Goal: Task Accomplishment & Management: Complete application form

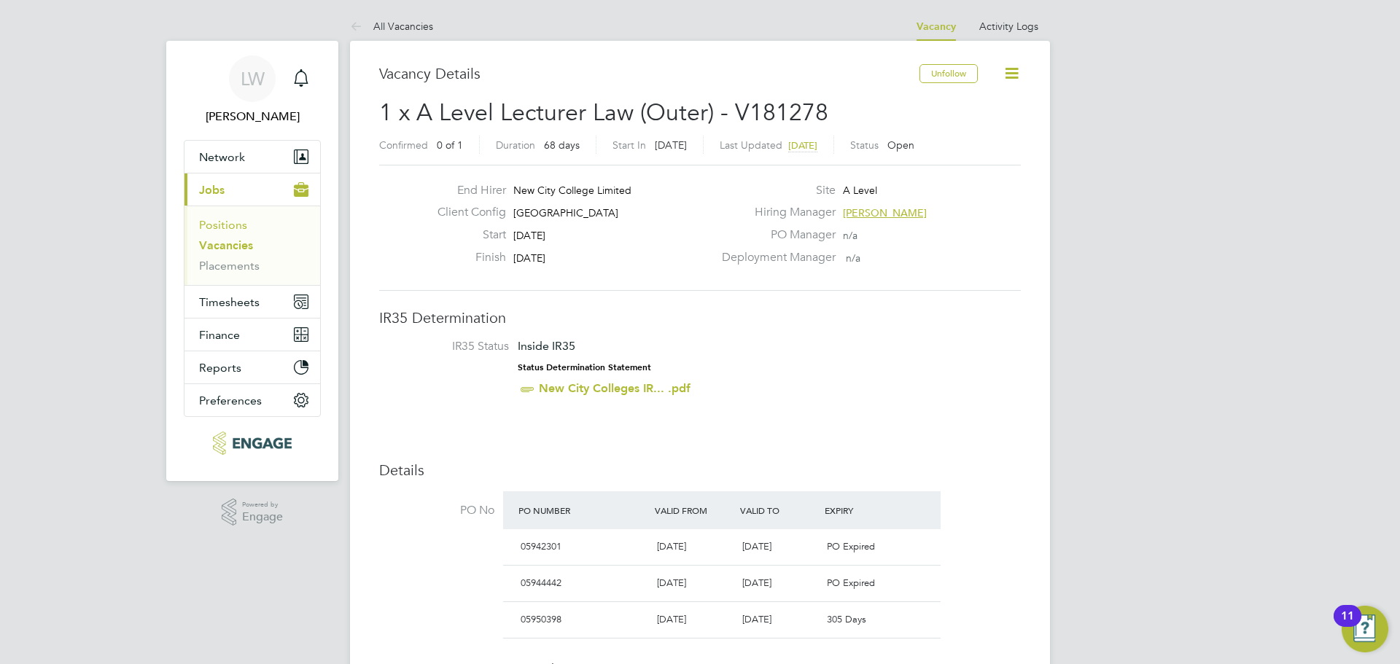
click at [217, 223] on link "Positions" at bounding box center [223, 225] width 48 height 14
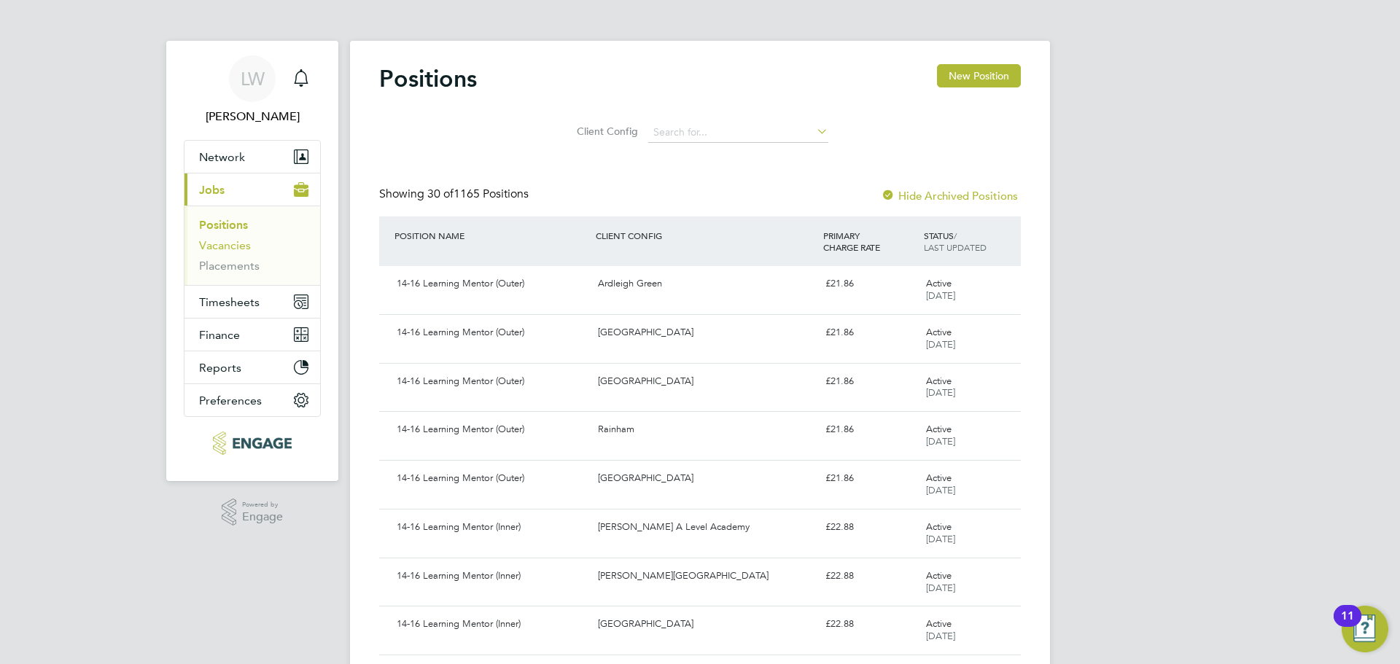
click at [228, 245] on link "Vacancies" at bounding box center [225, 245] width 52 height 14
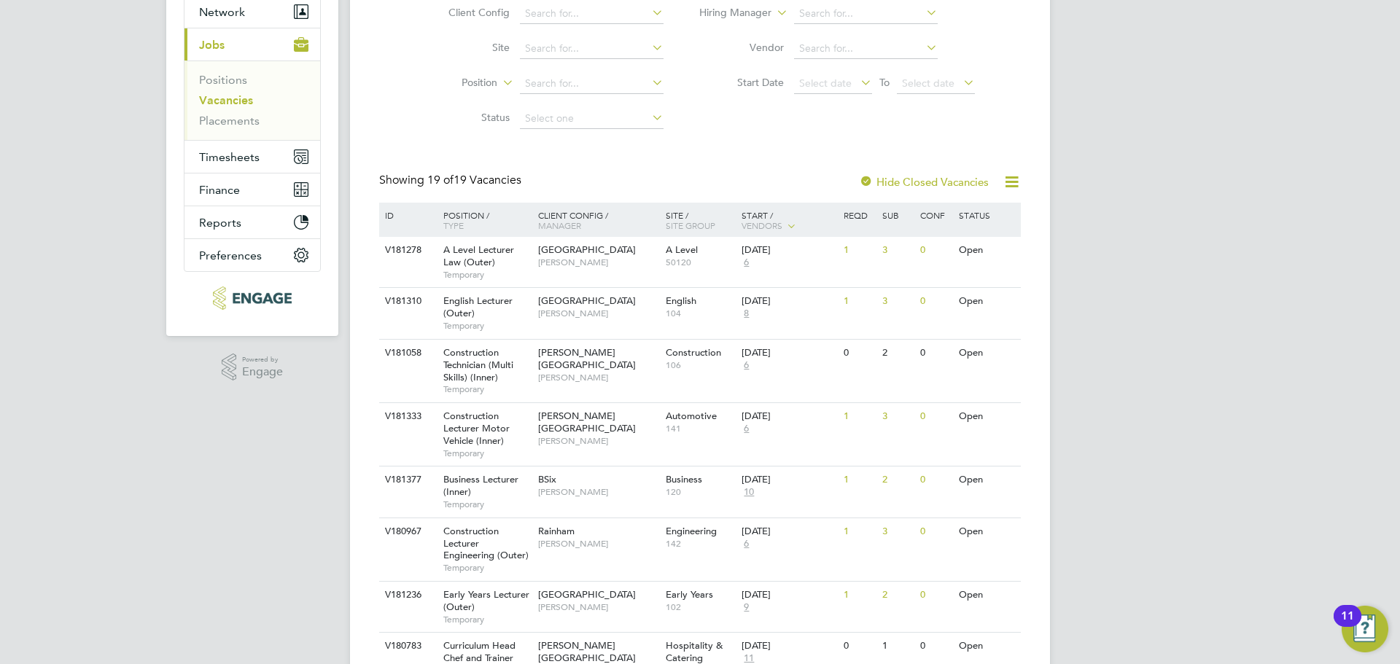
scroll to position [146, 0]
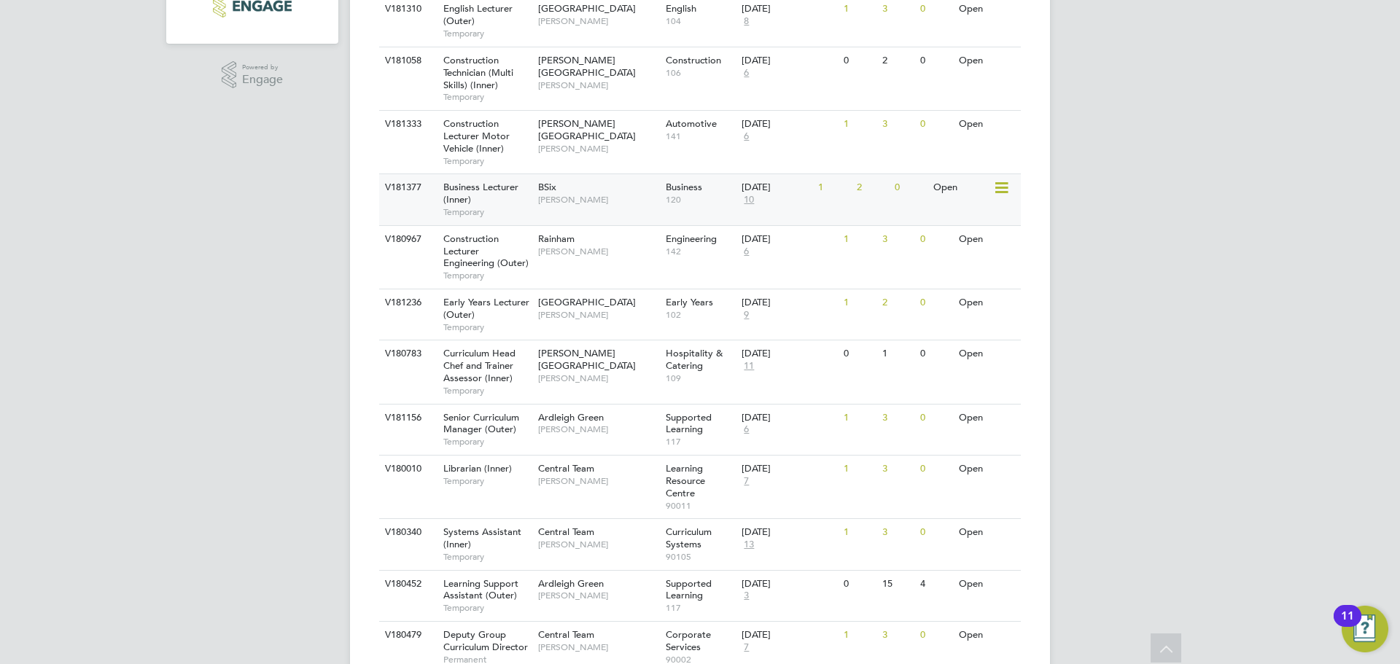
click at [625, 195] on span "[PERSON_NAME]" at bounding box center [598, 200] width 120 height 12
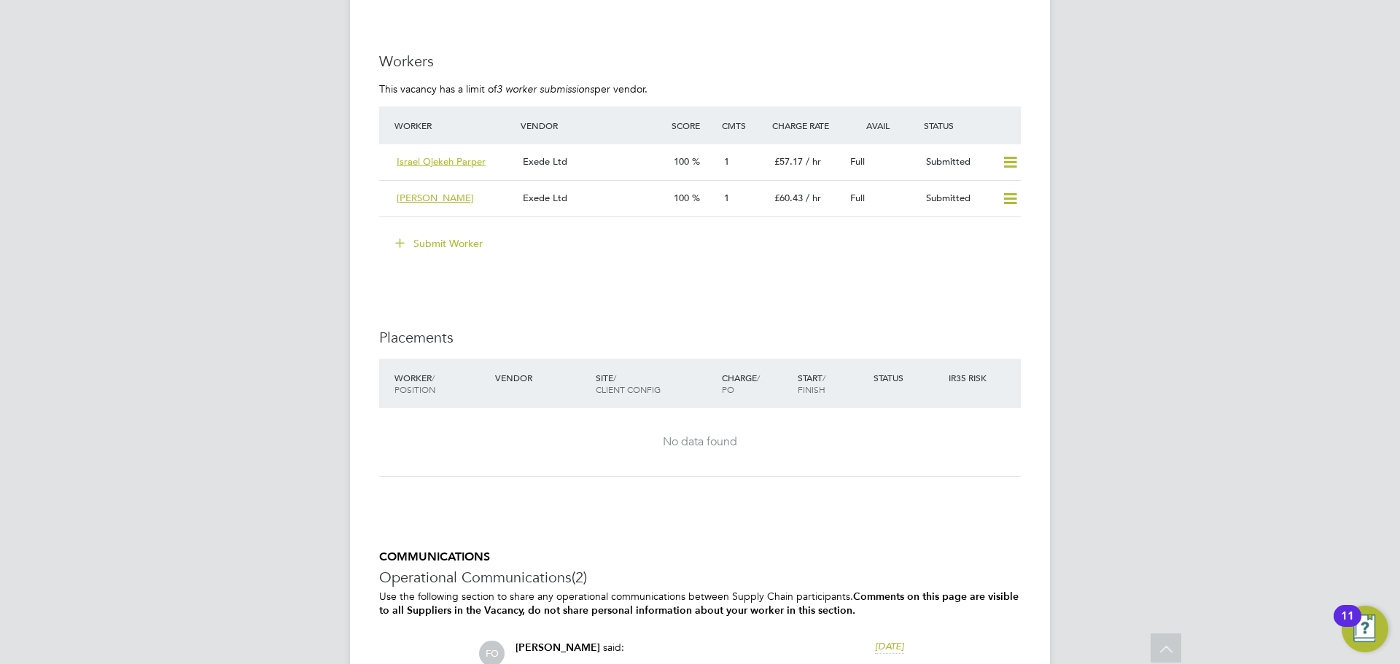
scroll to position [2119, 0]
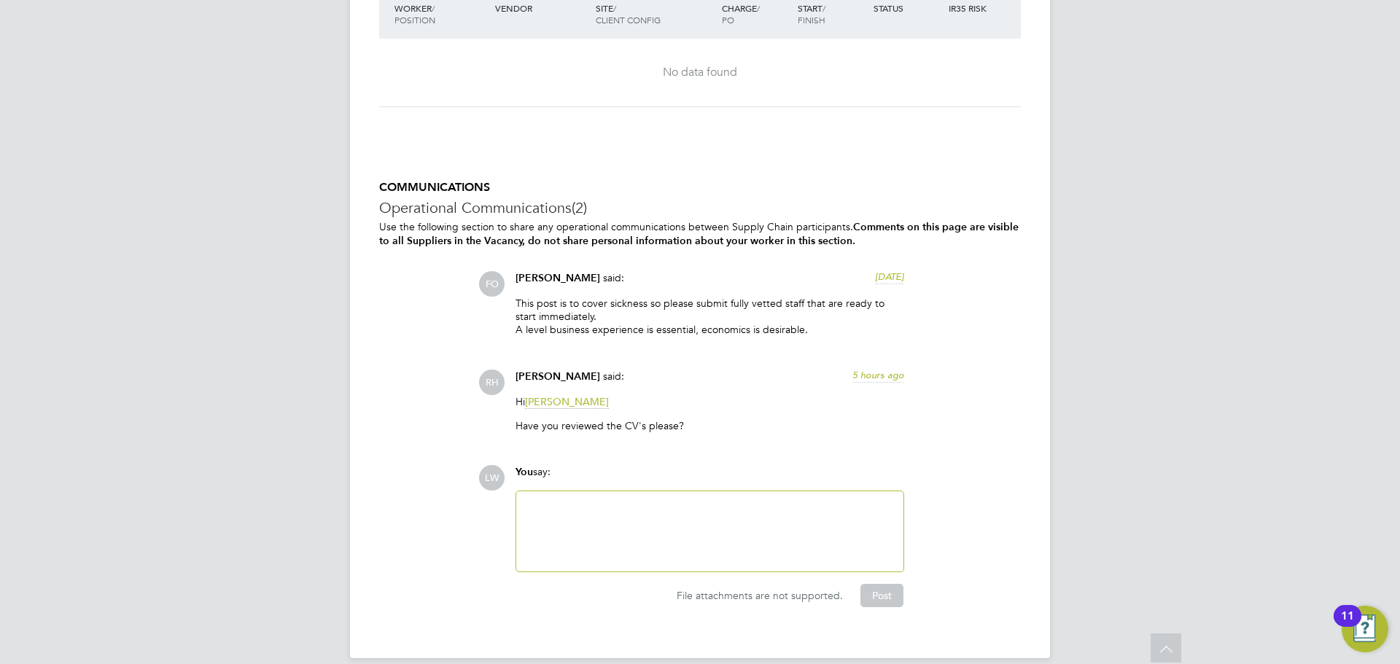
click at [601, 504] on div at bounding box center [710, 531] width 370 height 63
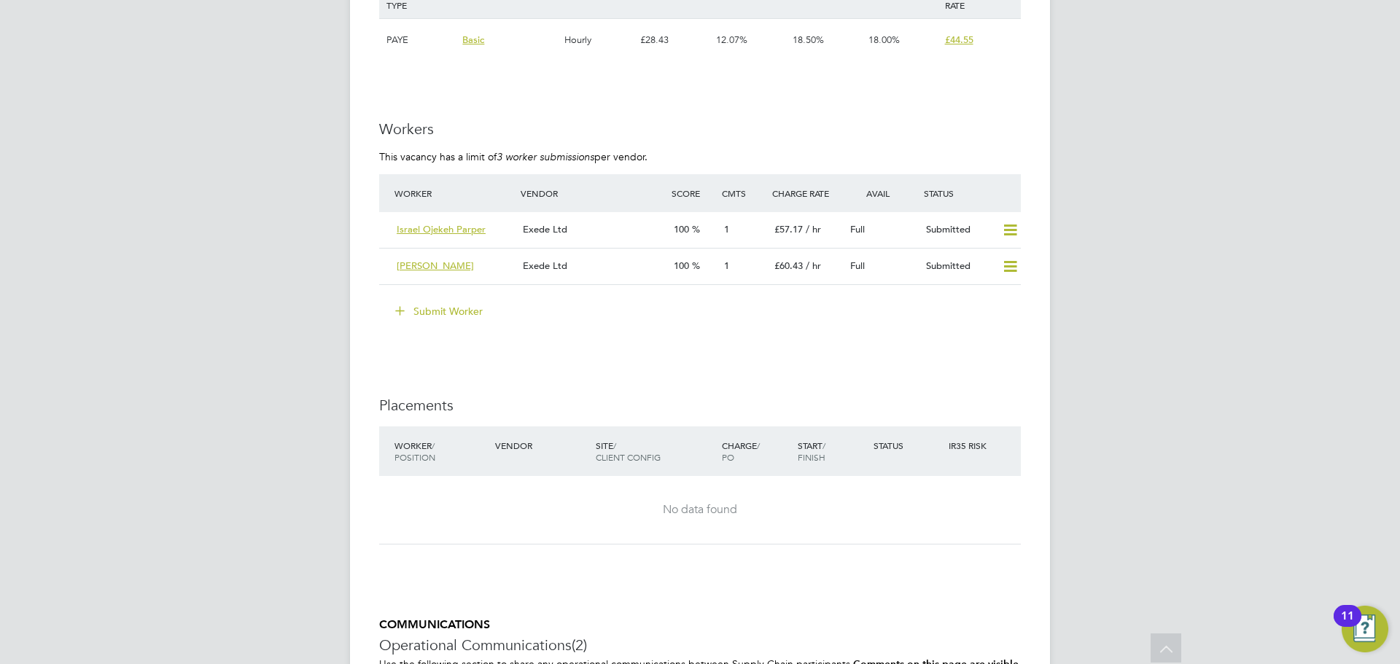
click at [452, 300] on button "Submit Worker" at bounding box center [439, 311] width 109 height 23
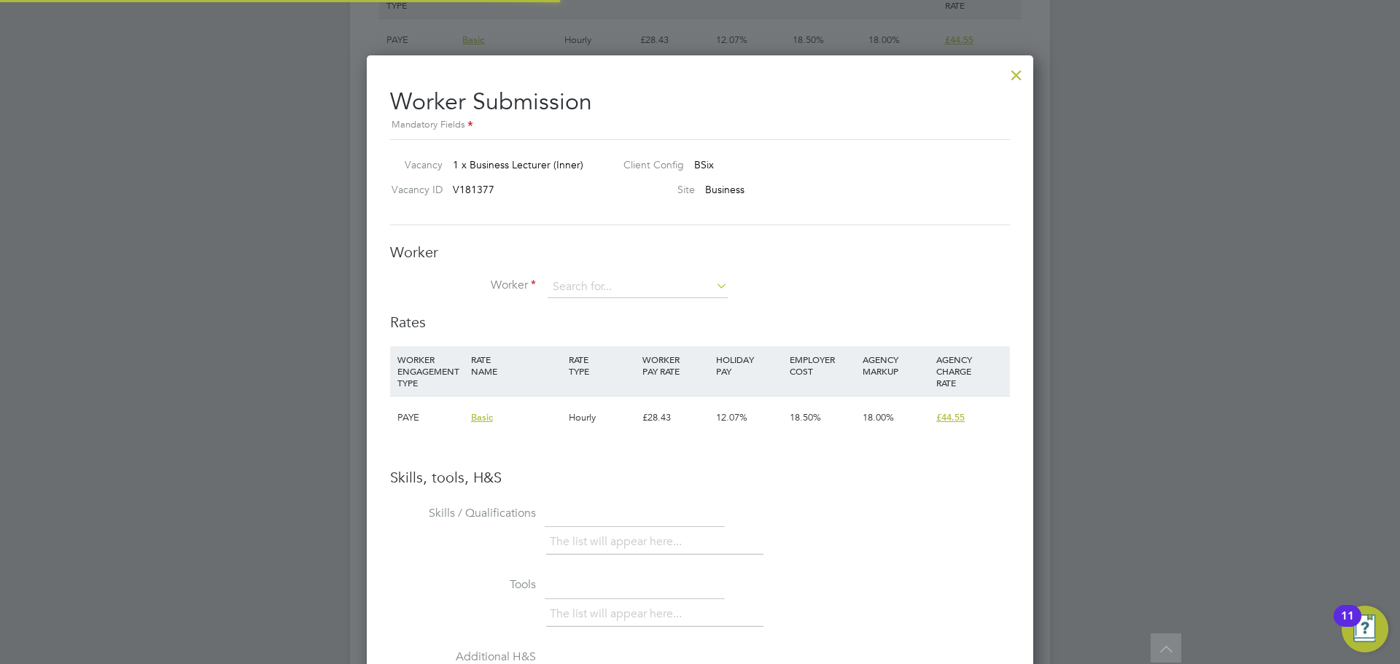
scroll to position [7, 7]
click at [580, 281] on input at bounding box center [637, 287] width 180 height 22
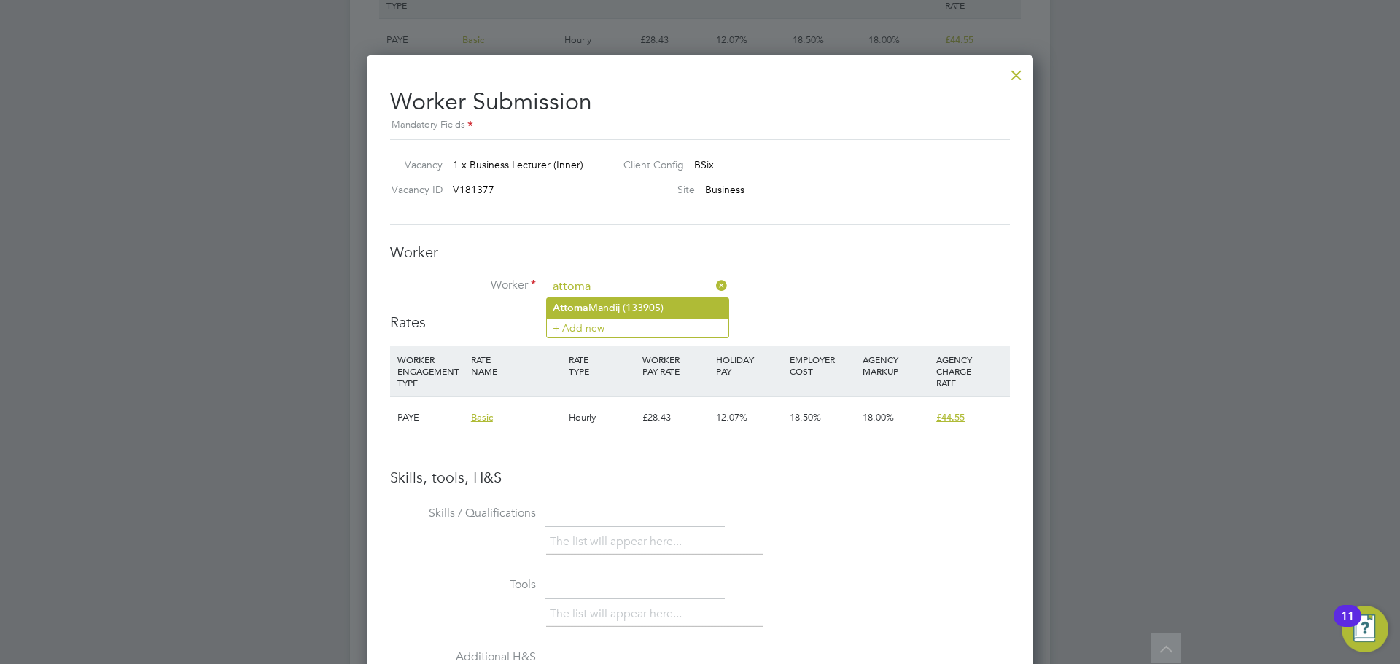
click at [670, 311] on li "Attoma Mandij (133905)" at bounding box center [638, 308] width 182 height 20
type input "Attoma Mandij (133905)"
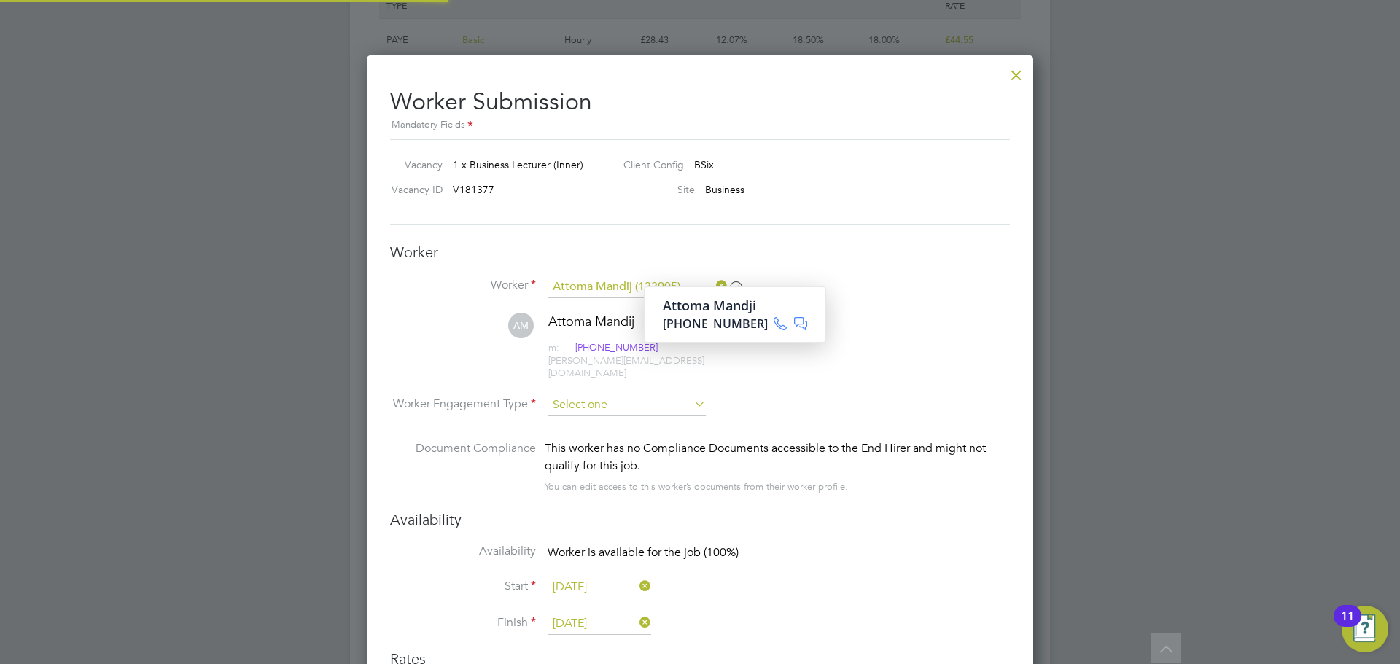
click at [595, 394] on input at bounding box center [626, 405] width 158 height 22
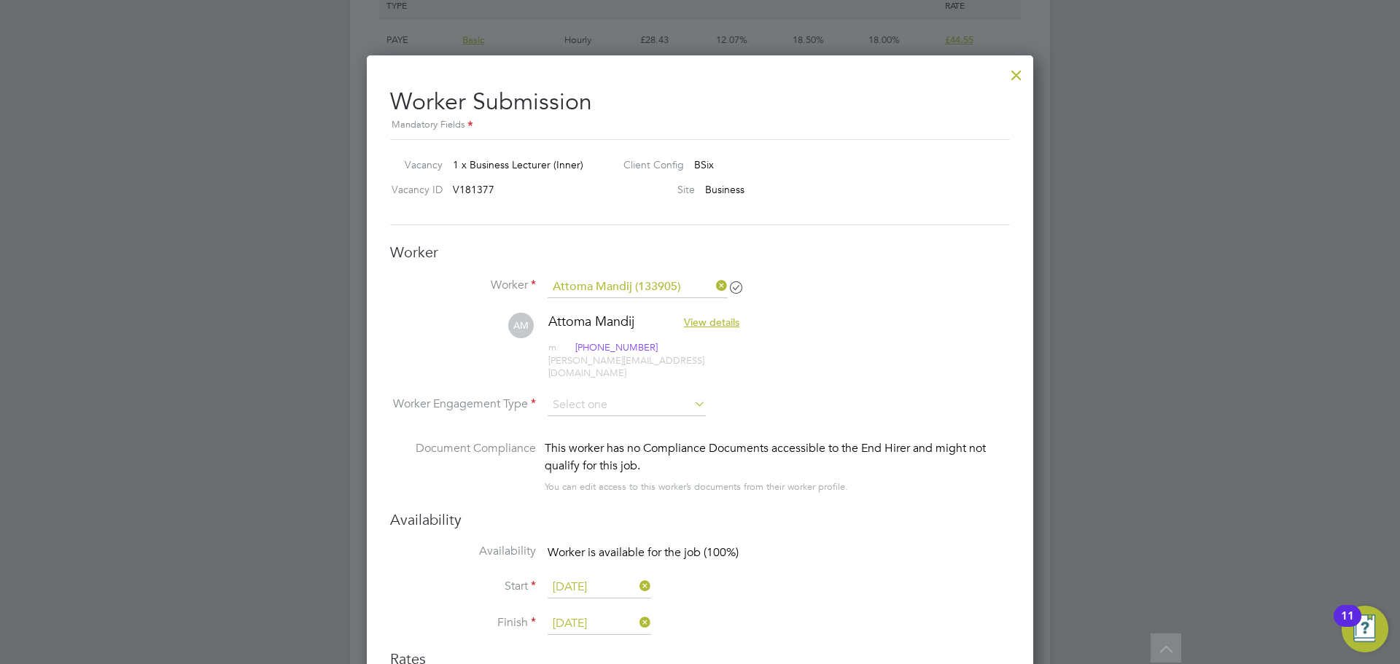
click at [584, 432] on li "PAYE" at bounding box center [627, 432] width 160 height 19
type input "PAYE"
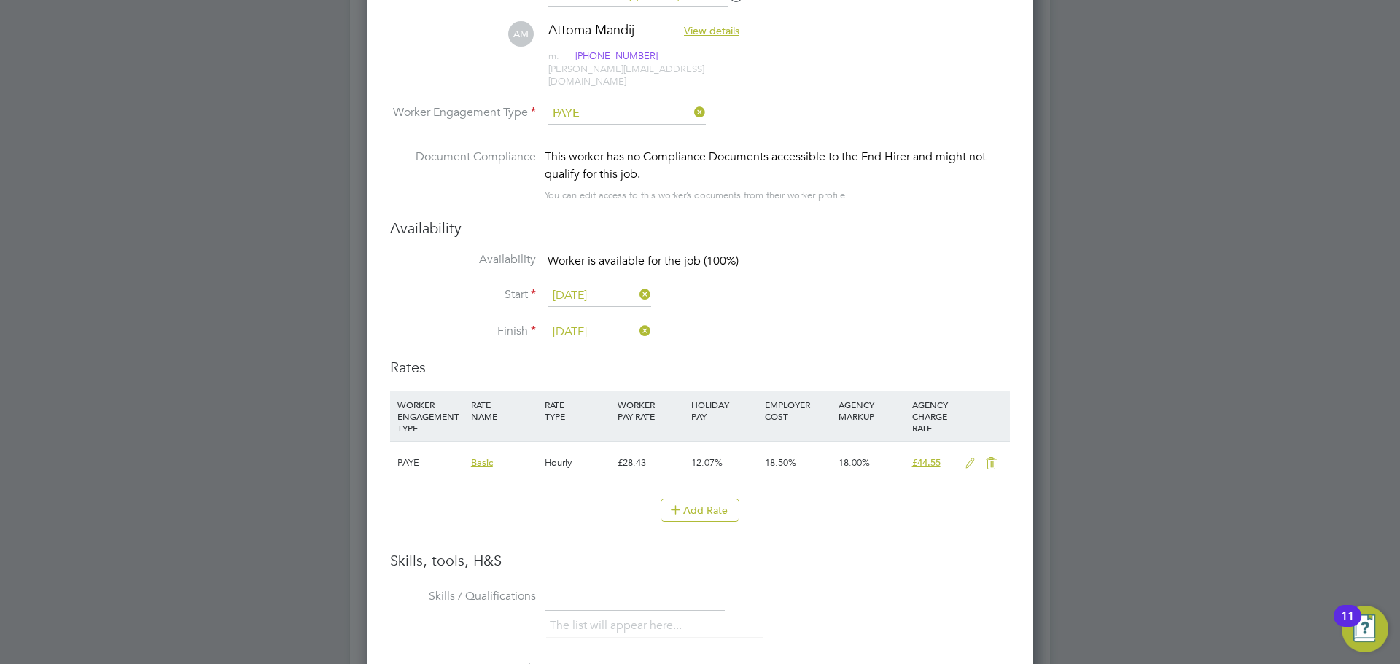
click at [968, 458] on icon at bounding box center [970, 464] width 18 height 12
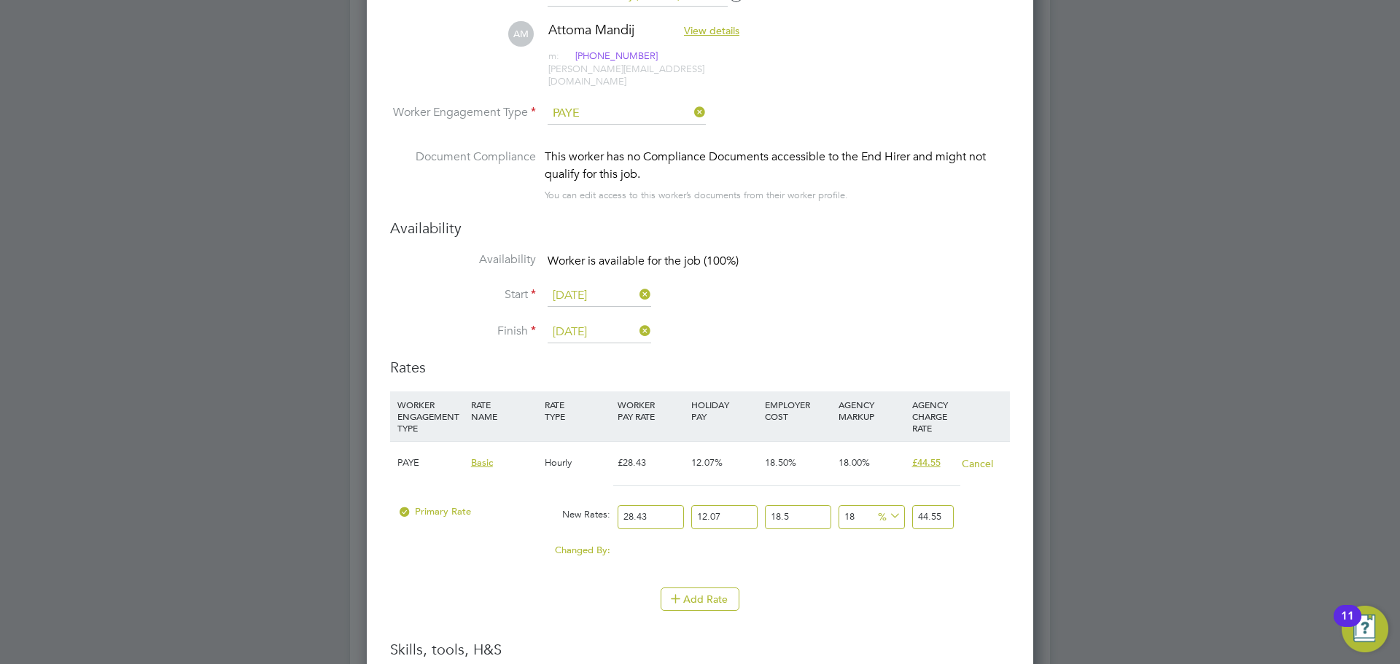
drag, startPoint x: 654, startPoint y: 510, endPoint x: 609, endPoint y: 510, distance: 45.2
click at [609, 510] on div "Primary Rate New Rates: 28.43 12.07 n/a 18.5 n/a 18 0 % 44.55" at bounding box center [700, 517] width 620 height 39
type input "3"
type input "4.70122443"
type input "33"
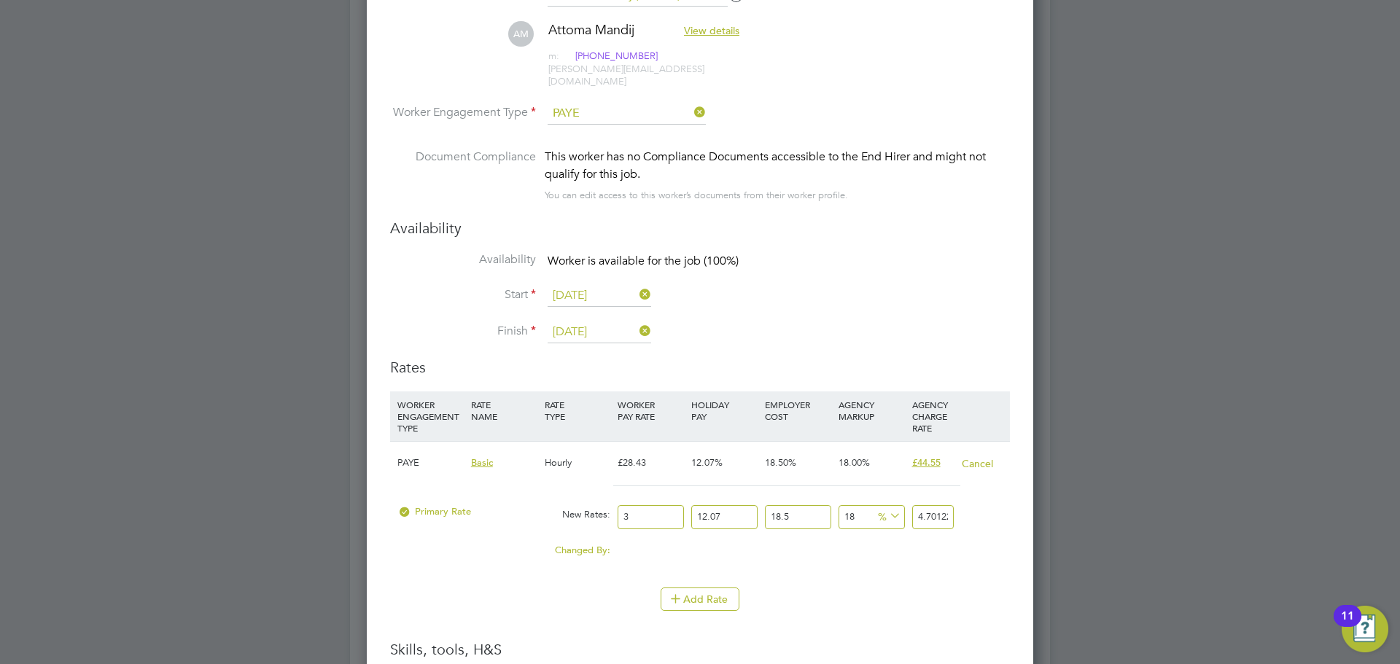
type input "51.71346873"
type input "33"
drag, startPoint x: 854, startPoint y: 502, endPoint x: 809, endPoint y: 500, distance: 45.2
click at [809, 500] on div "Primary Rate New Rates: 33 12.07 n/a 18.5 n/a 18 7.88849523 % 51.71346873" at bounding box center [700, 517] width 620 height 39
type input "2"
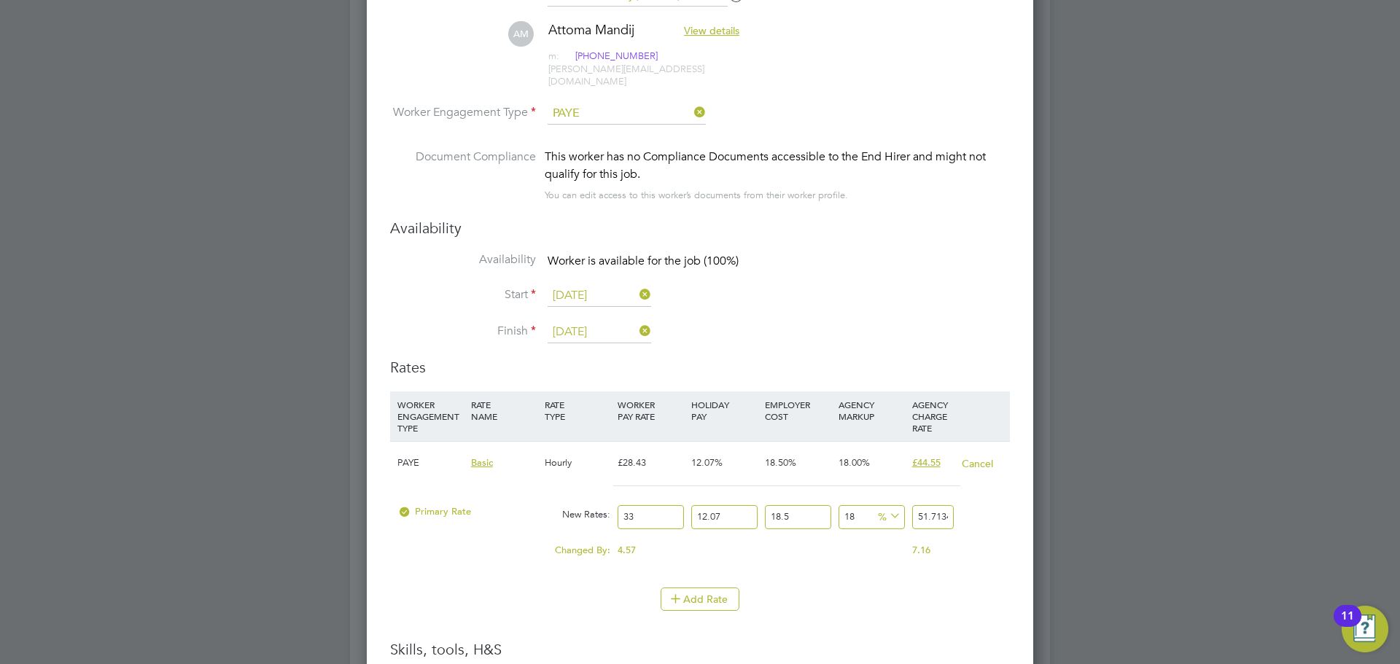
type input "44.70147297"
type input "23"
type input "53.904717405"
drag, startPoint x: 943, startPoint y: 502, endPoint x: 1023, endPoint y: 516, distance: 81.4
click at [1023, 516] on div "Worker Submission Mandatory Fields Vacancy 1 x Business Lecturer (Inner) Client…" at bounding box center [700, 456] width 666 height 1384
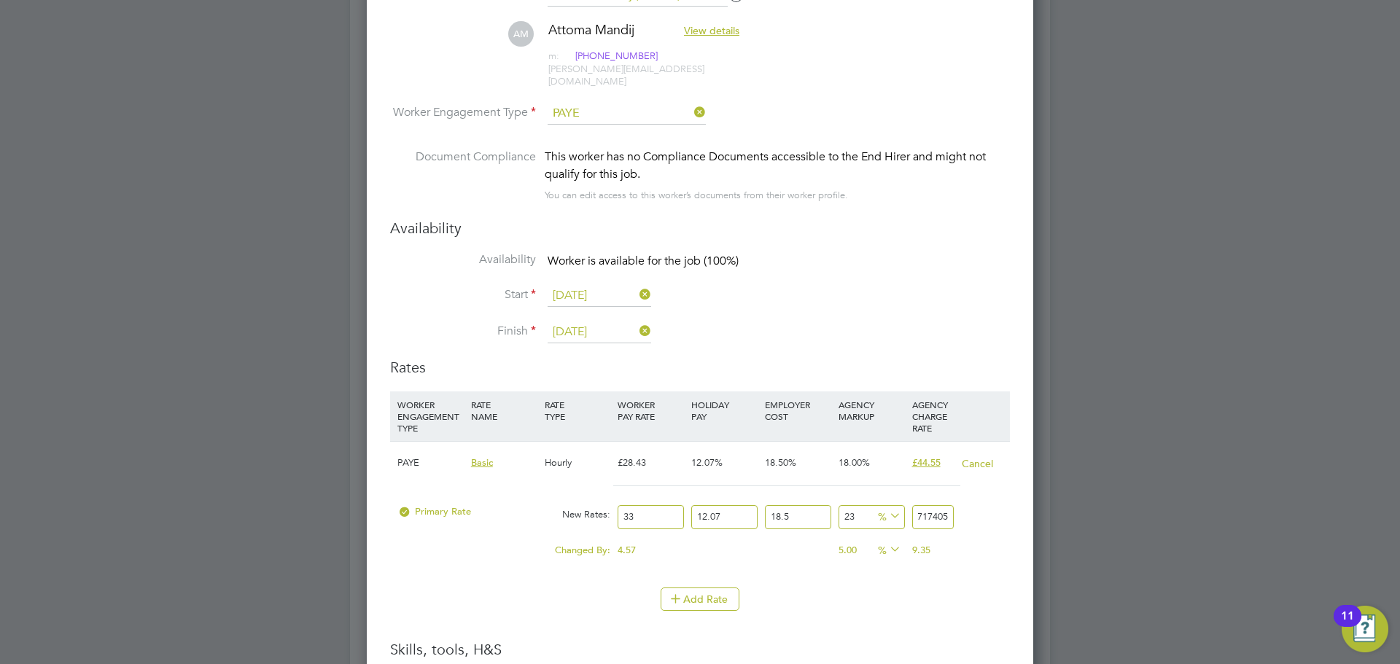
type input "22.989235806383316"
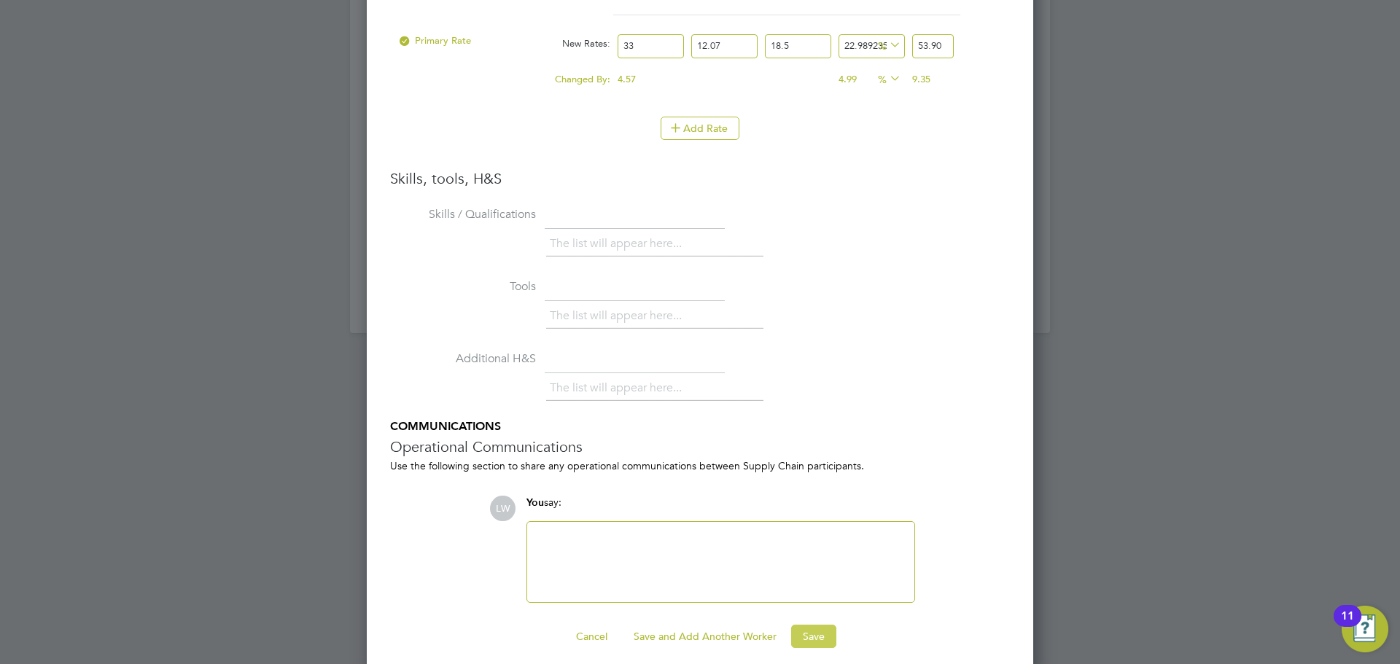
type input "53.90"
click at [819, 625] on button "Save" at bounding box center [813, 636] width 45 height 23
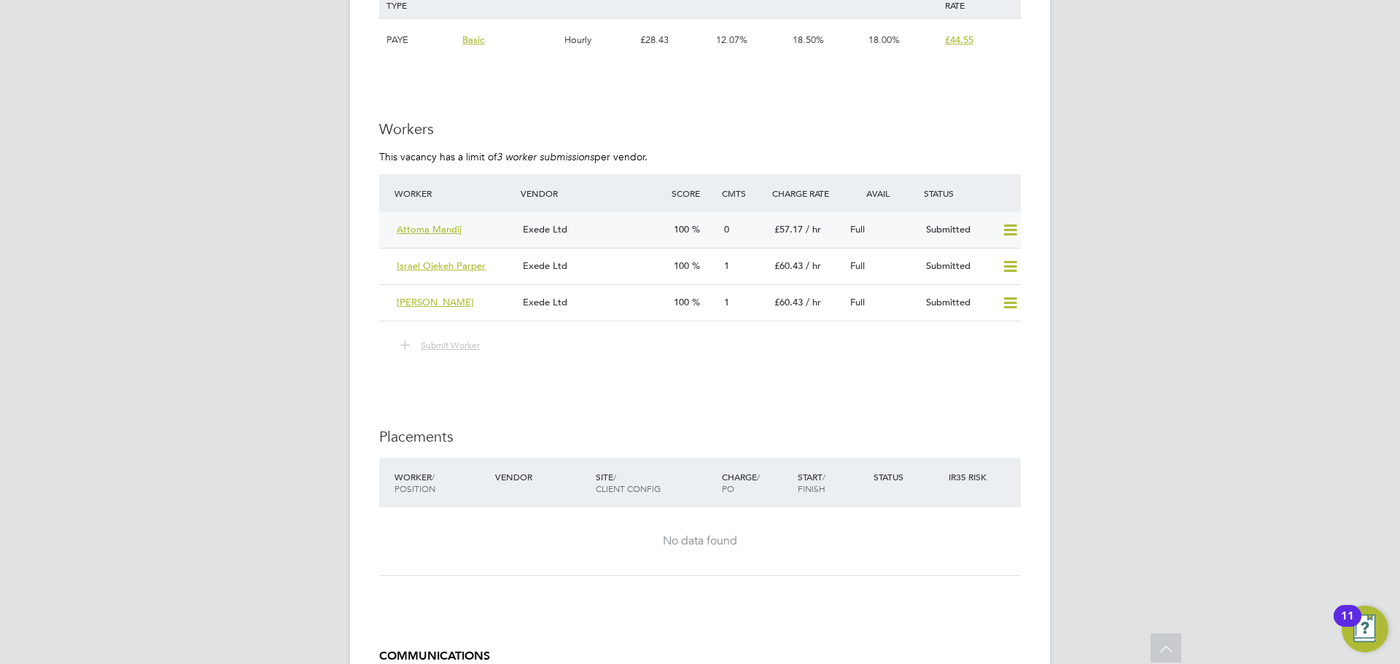
click at [585, 218] on div "Exede Ltd" at bounding box center [592, 230] width 151 height 24
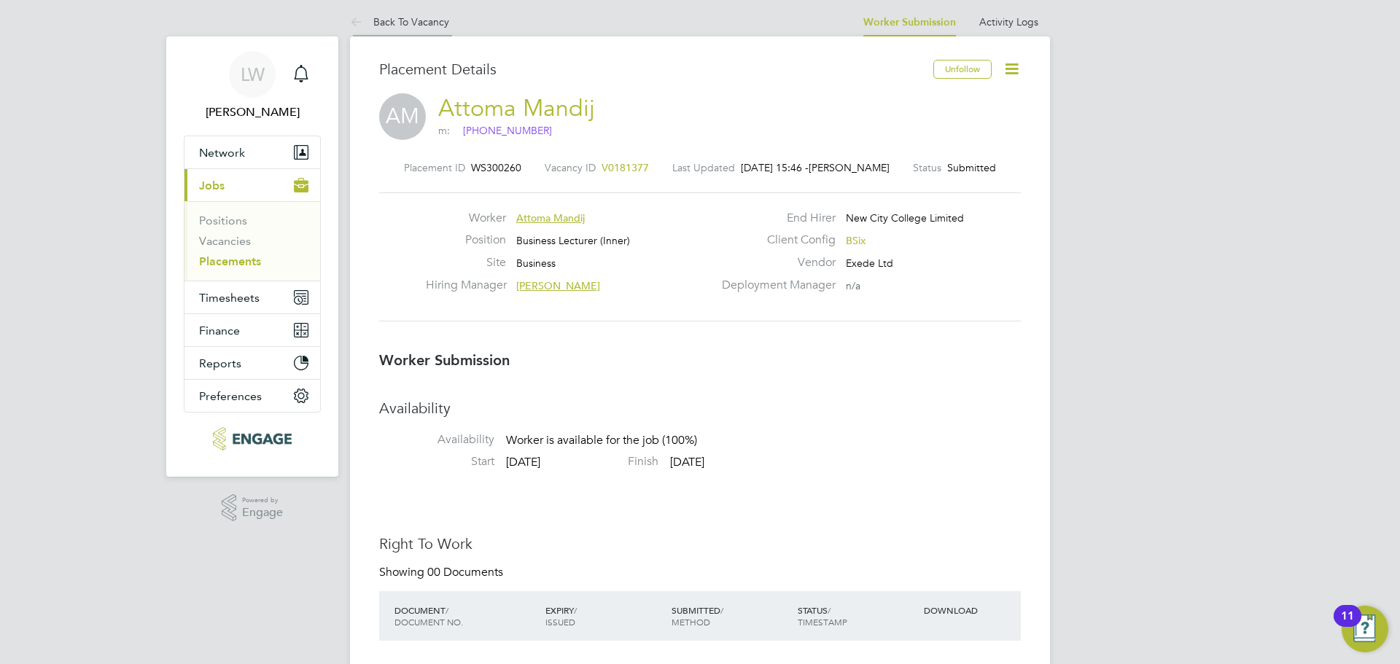
click at [360, 17] on icon at bounding box center [359, 23] width 18 height 18
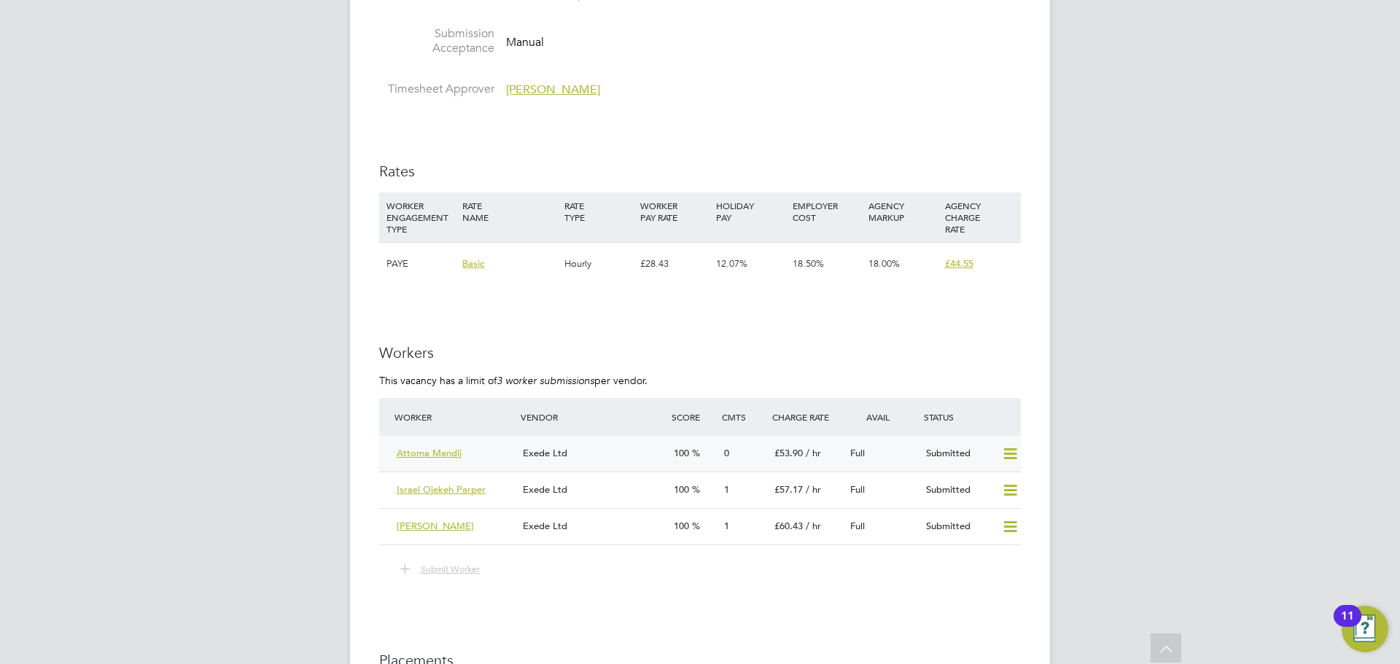
click at [1006, 448] on icon at bounding box center [1010, 454] width 18 height 12
click at [994, 468] on li "Remove" at bounding box center [989, 469] width 56 height 20
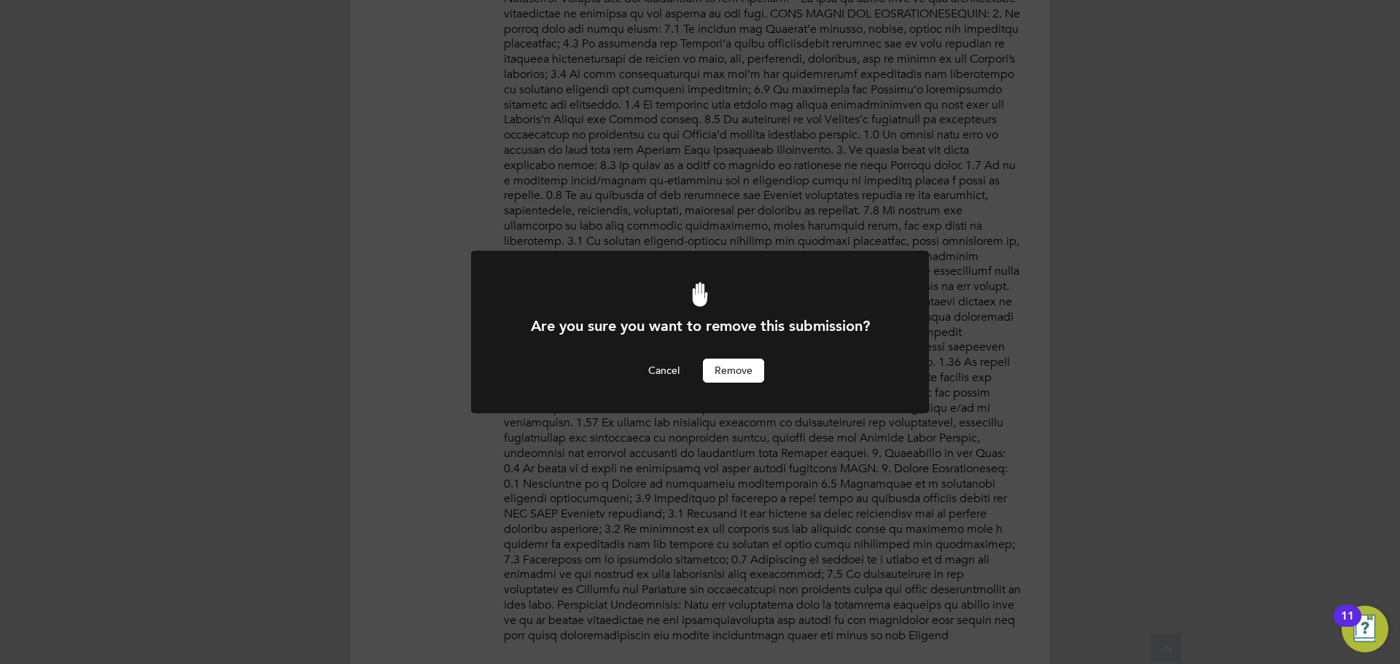
click at [743, 376] on button "Remove" at bounding box center [733, 370] width 61 height 23
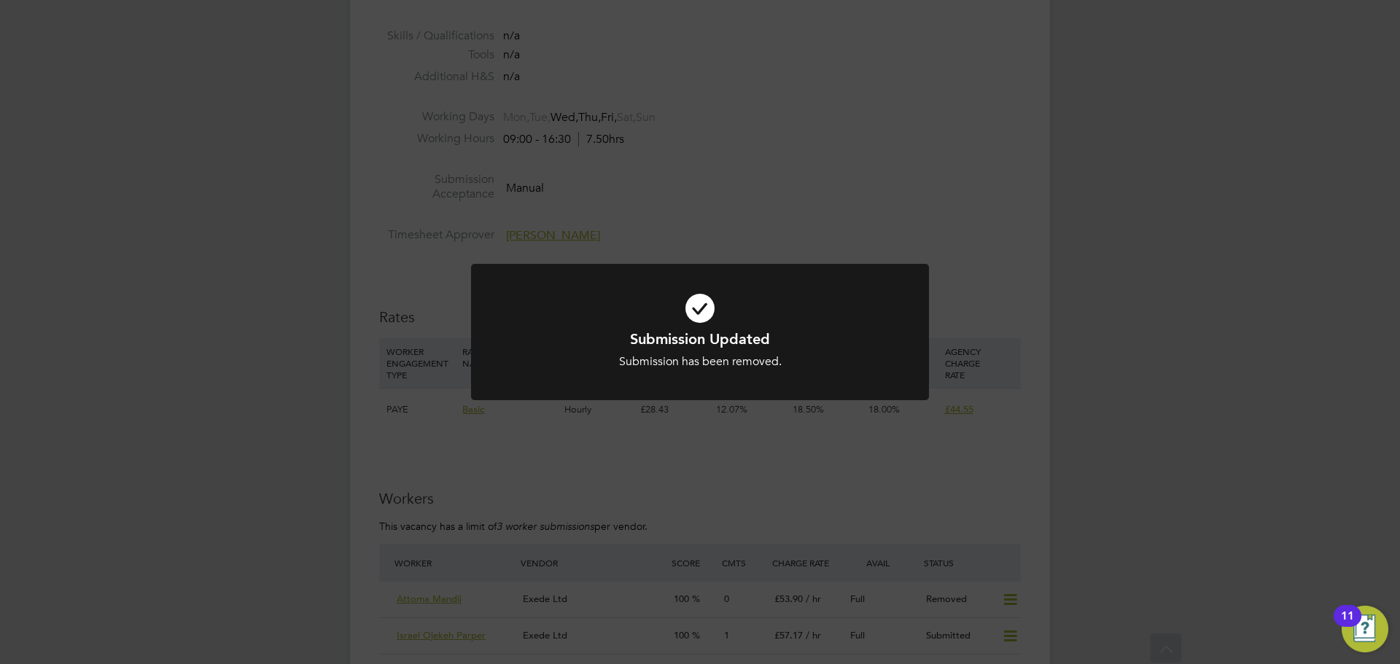
click at [940, 249] on div "Submission Updated Submission has been removed. Cancel Okay" at bounding box center [700, 332] width 1400 height 664
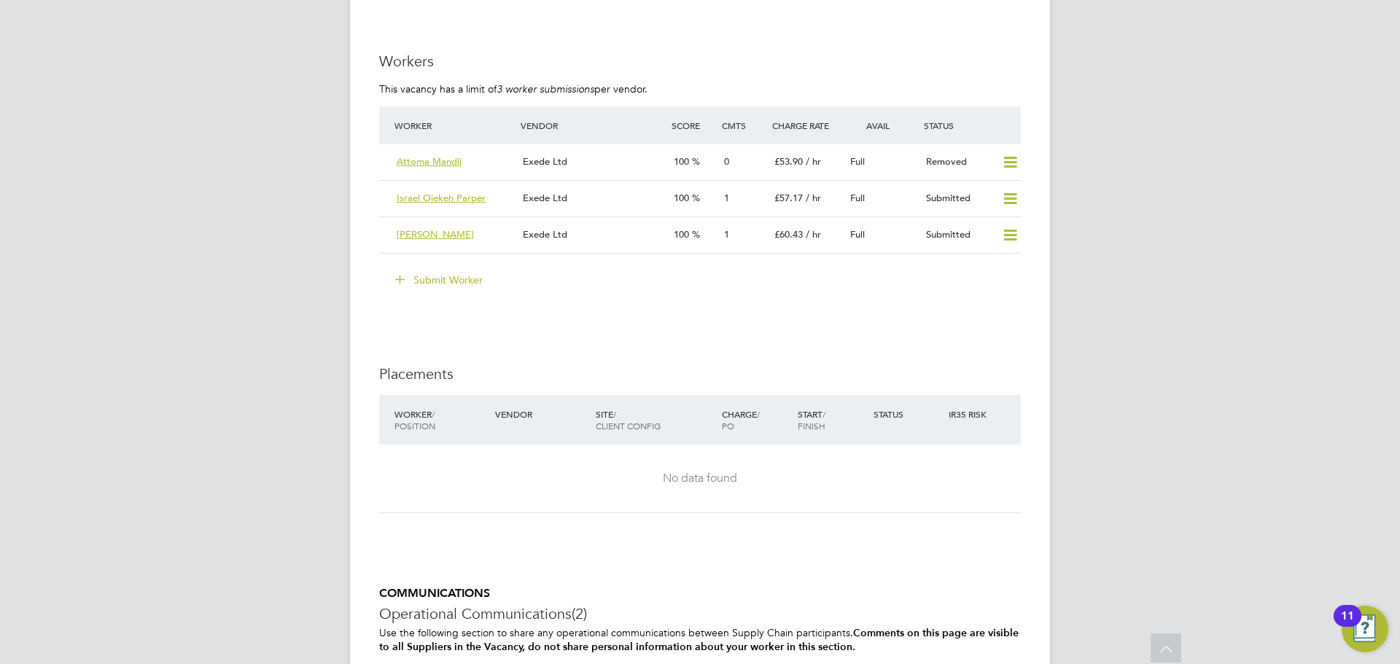
click at [421, 268] on button "Submit Worker" at bounding box center [439, 279] width 109 height 23
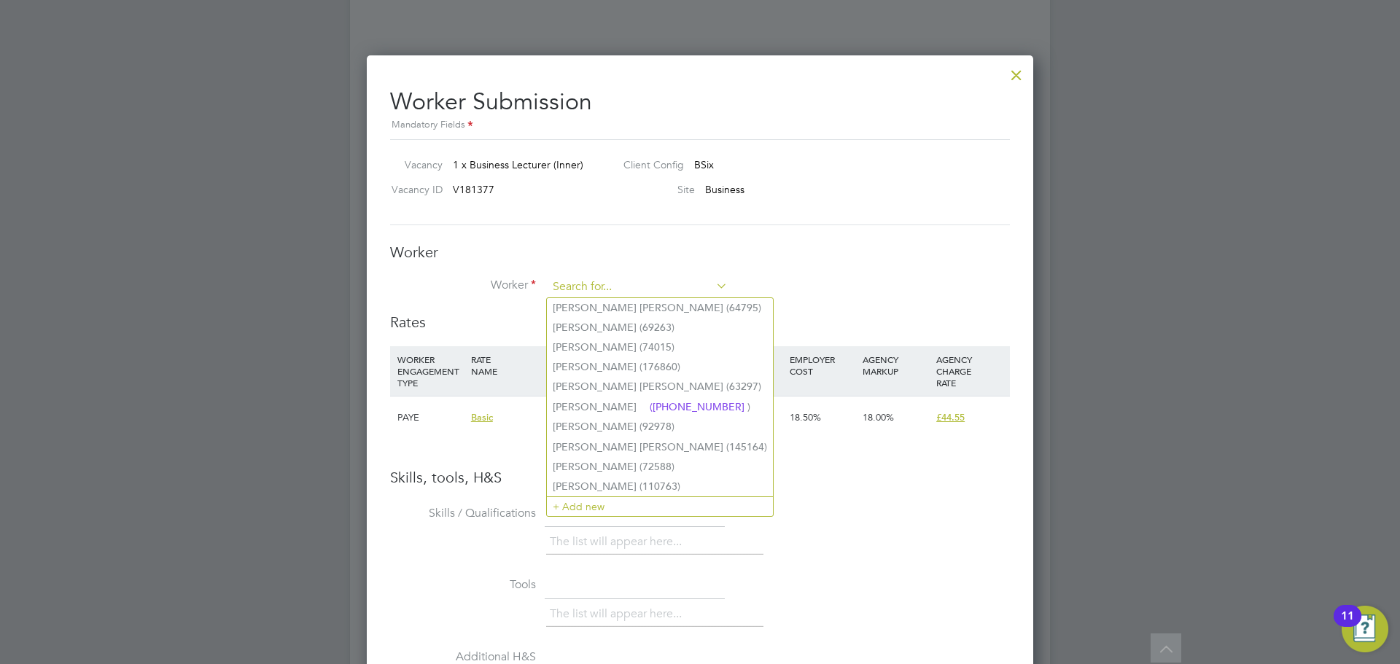
click at [580, 284] on input at bounding box center [637, 287] width 180 height 22
type input "ad"
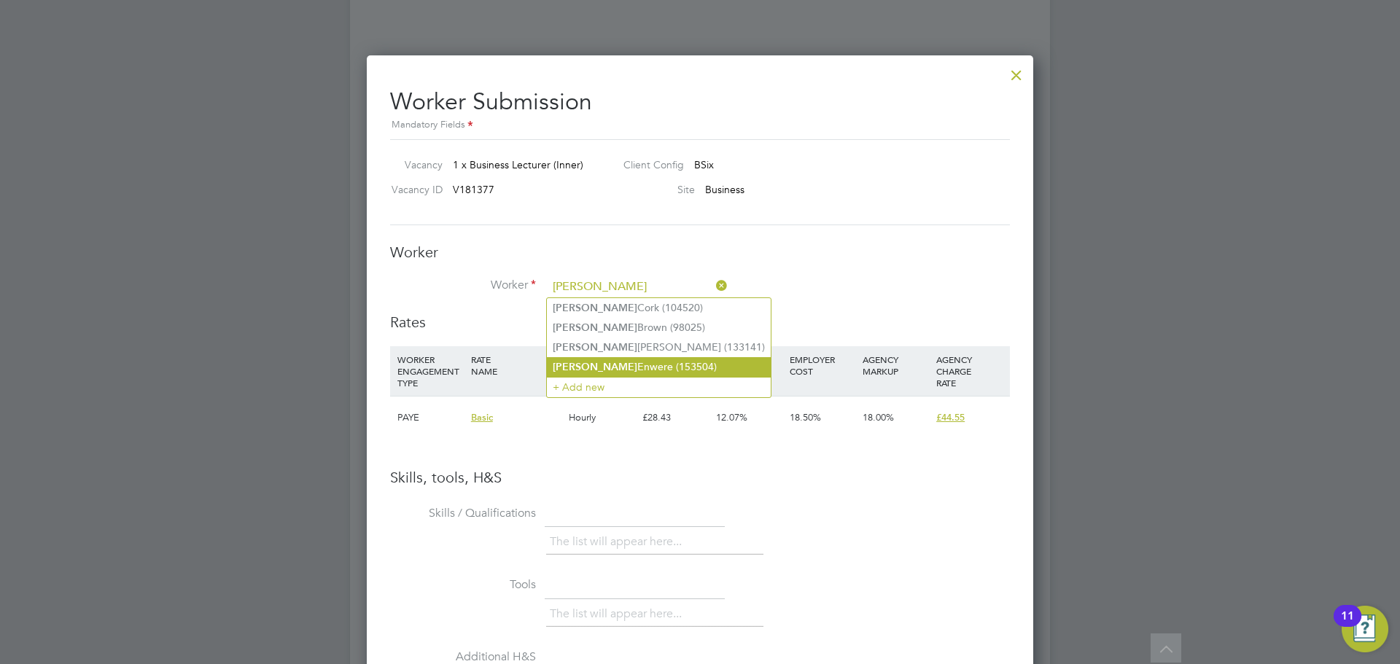
click at [633, 359] on li "[PERSON_NAME] (153504)" at bounding box center [659, 367] width 224 height 20
type input "[PERSON_NAME] (153504)"
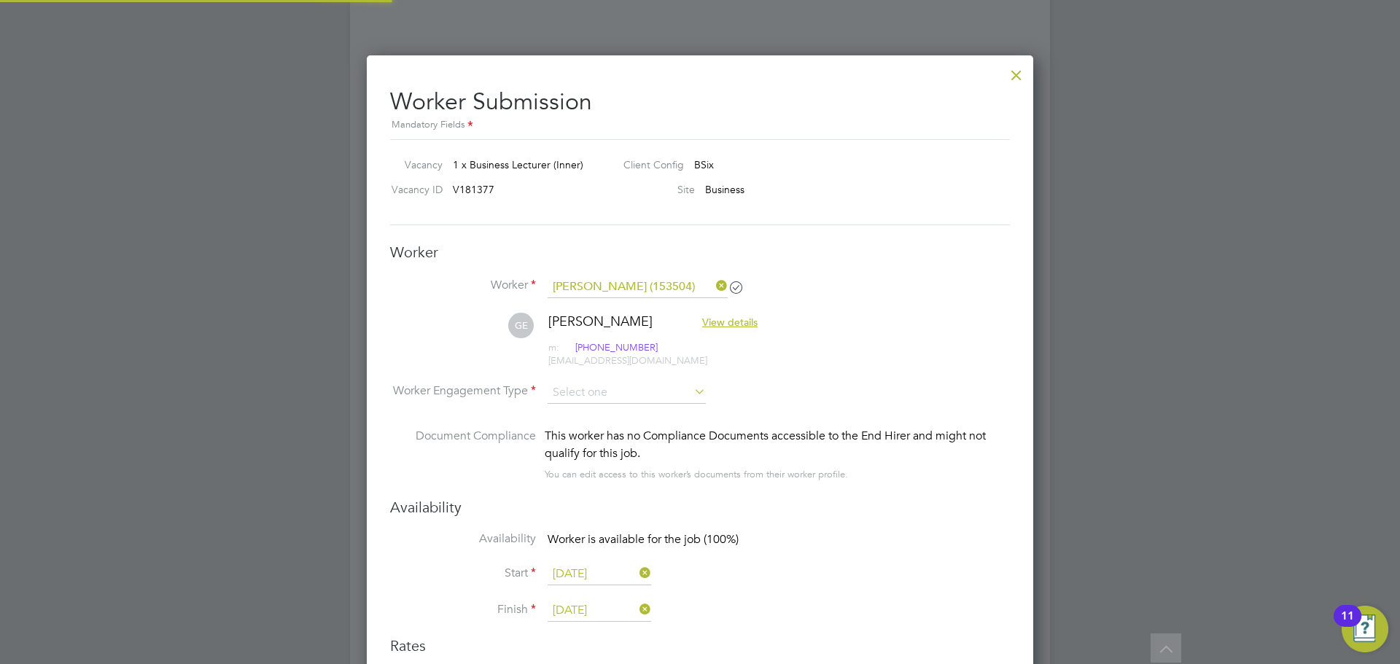
scroll to position [1245, 667]
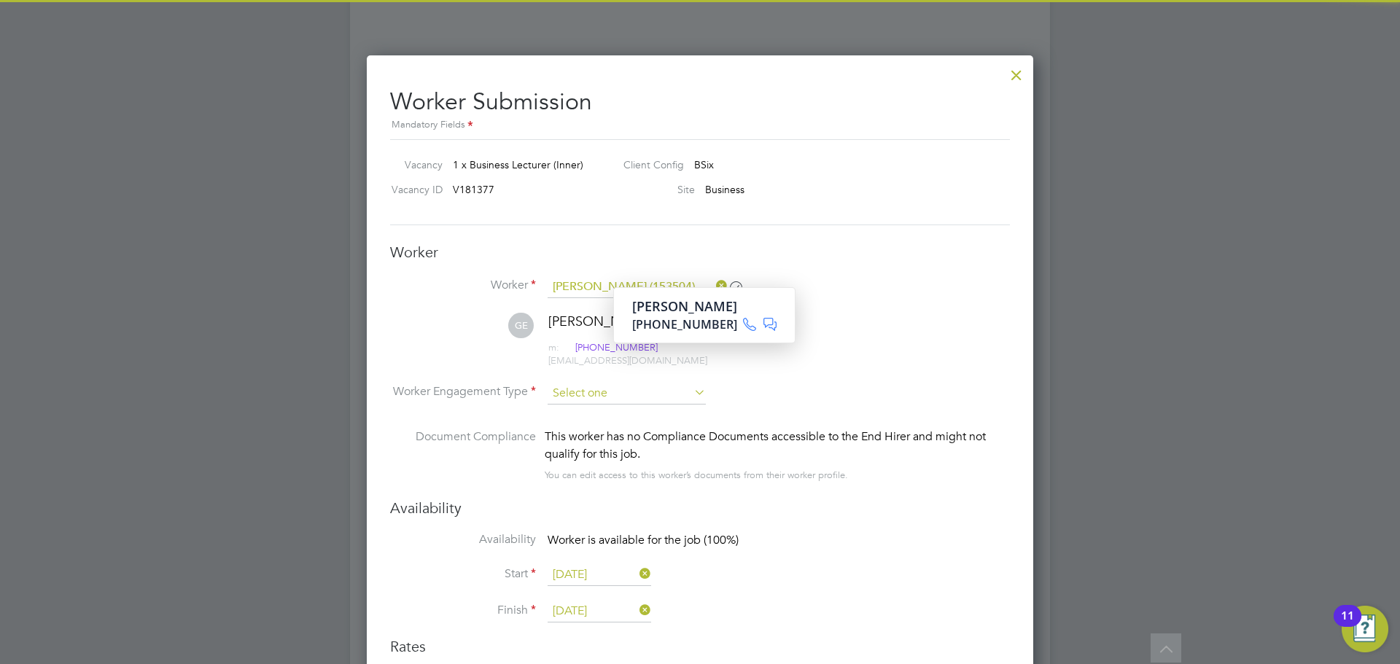
click at [580, 391] on input at bounding box center [626, 394] width 158 height 22
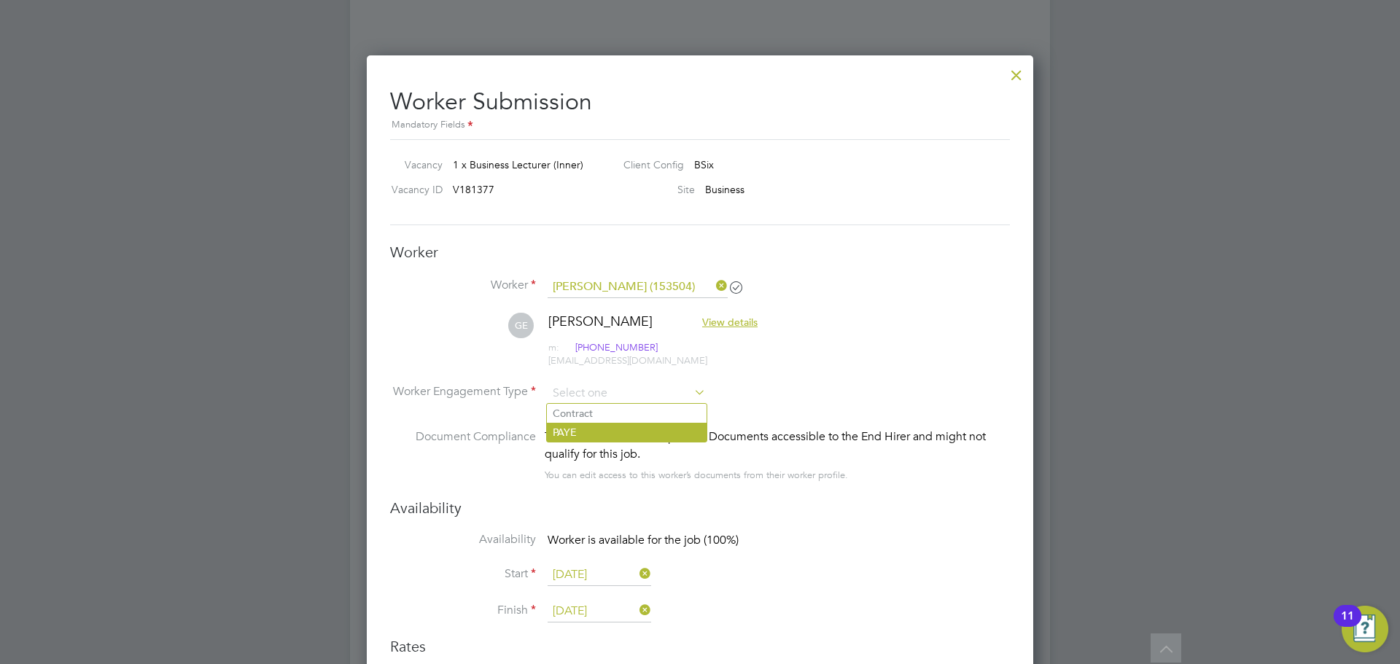
click at [588, 435] on li "PAYE" at bounding box center [627, 432] width 160 height 19
type input "PAYE"
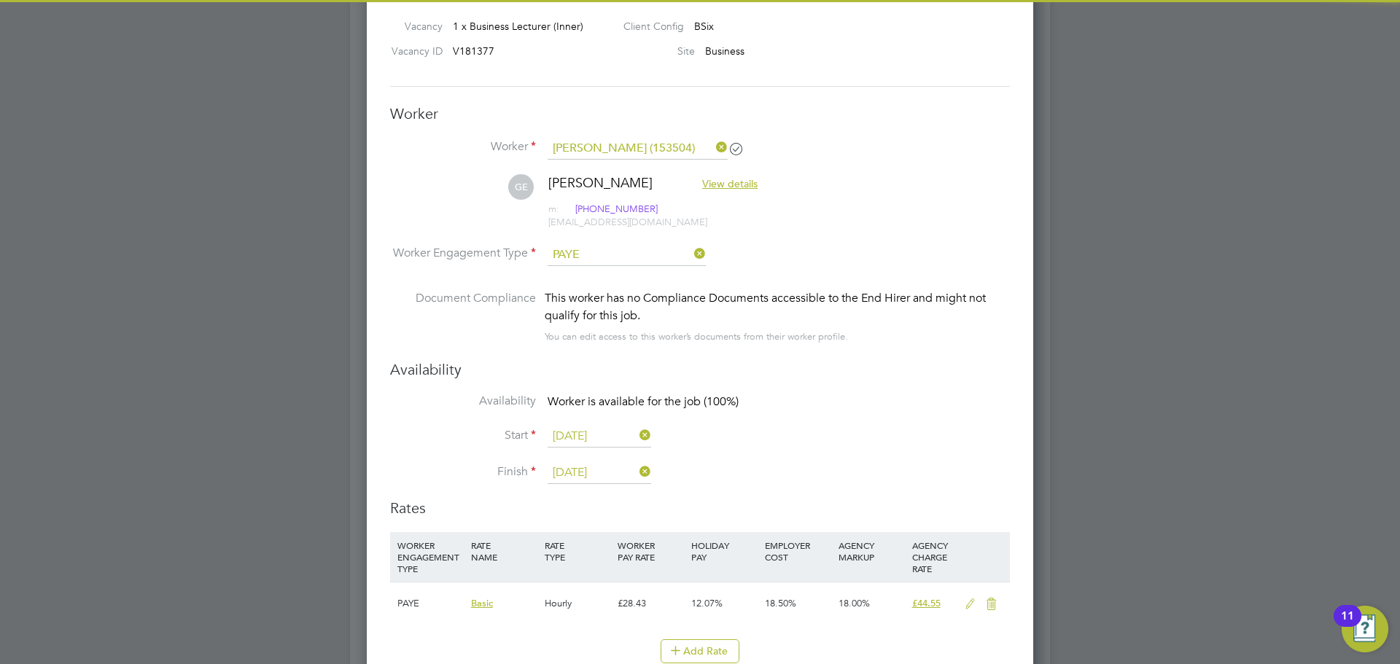
scroll to position [1968, 0]
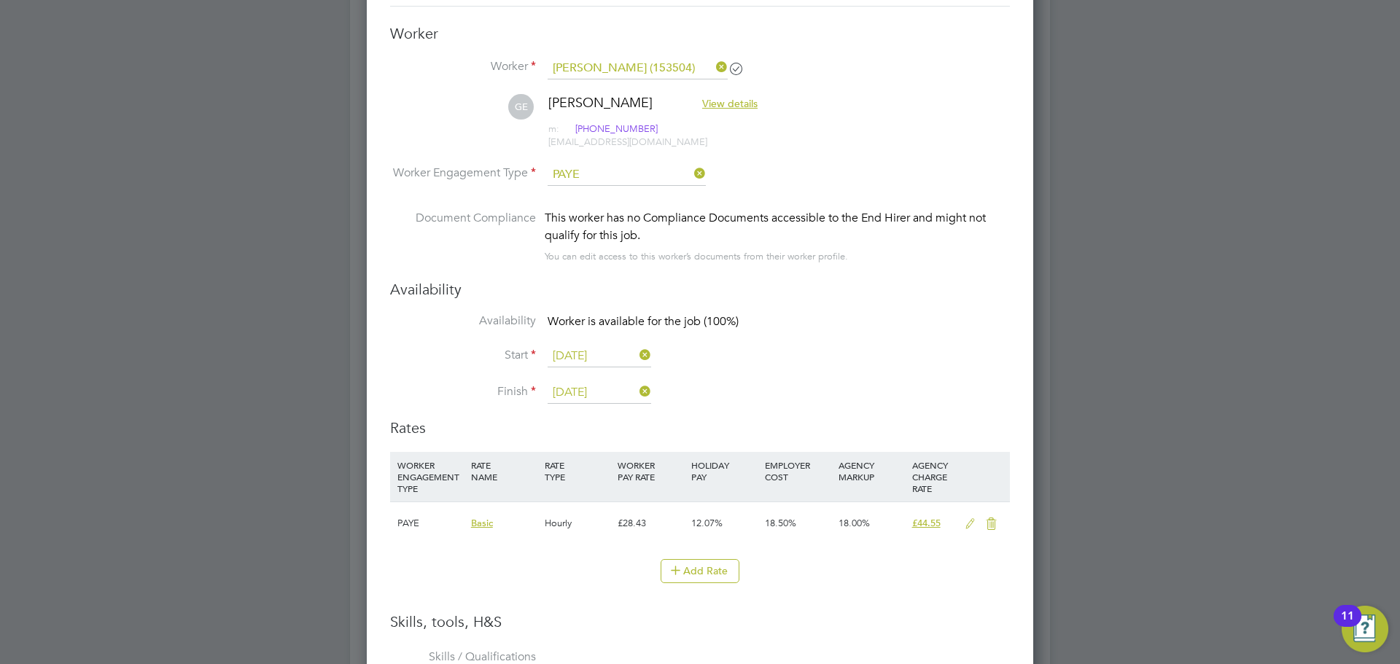
click at [970, 525] on icon at bounding box center [970, 524] width 18 height 12
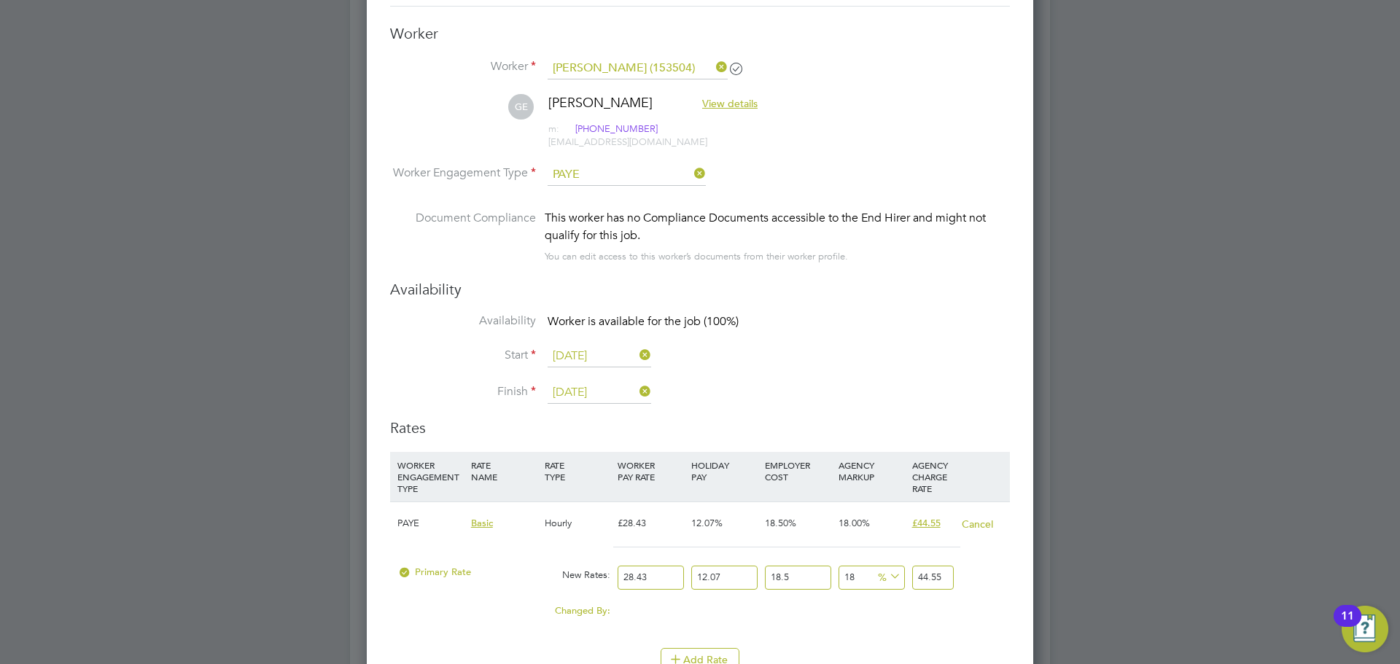
drag, startPoint x: 655, startPoint y: 577, endPoint x: 618, endPoint y: 579, distance: 36.5
click at [618, 579] on input "28.43" at bounding box center [650, 578] width 66 height 24
type input "3"
type input "4.70122443"
type input "35"
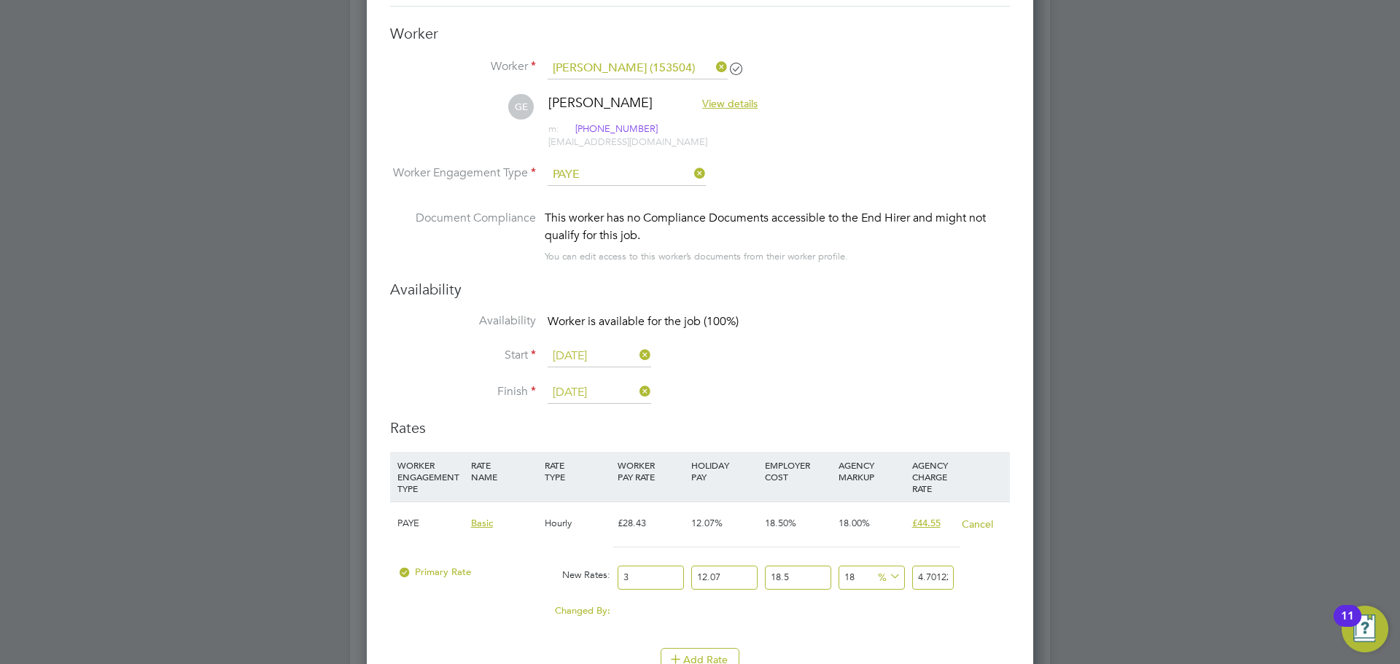
type input "54.84761835"
type input "35"
drag, startPoint x: 859, startPoint y: 572, endPoint x: 832, endPoint y: 573, distance: 27.0
click at [832, 573] on div "Primary Rate New Rates: 35 12.07 n/a 18.5 n/a 18 8.36658585 % 54.84761835" at bounding box center [700, 577] width 620 height 39
type input "2"
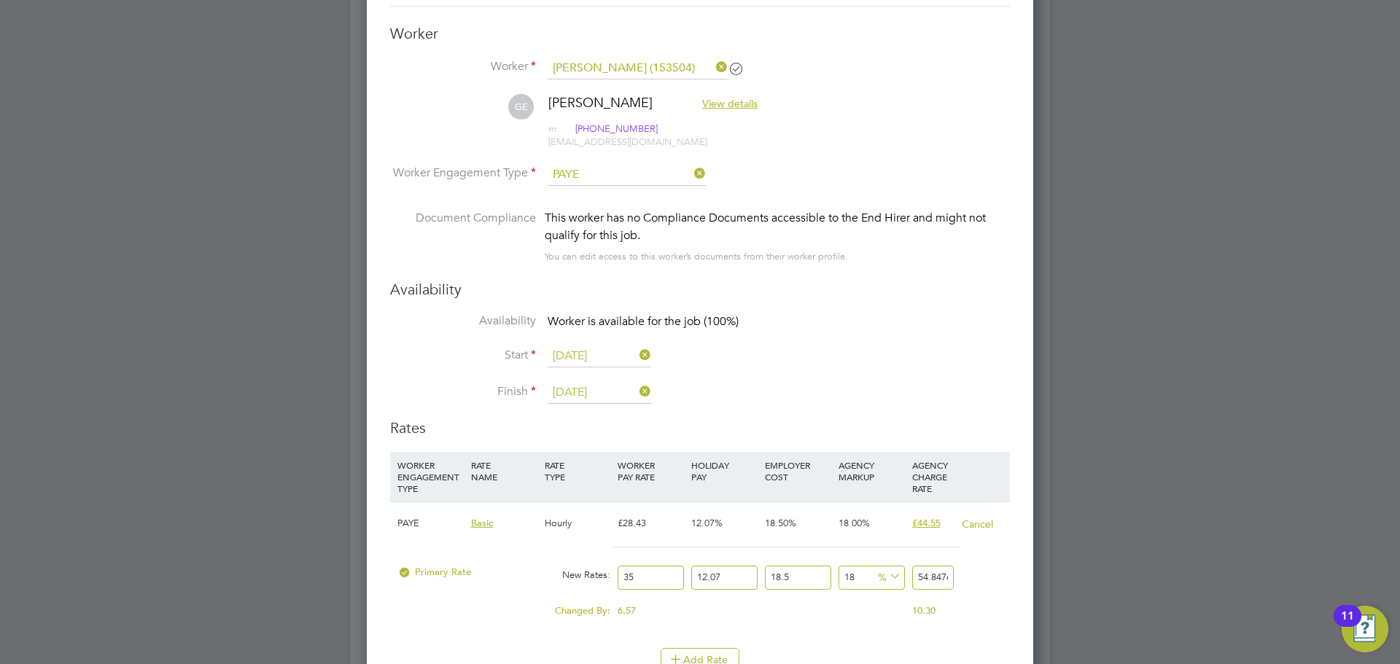
type input "47.41065315"
type input "23"
type input "57.171669975"
drag, startPoint x: 941, startPoint y: 574, endPoint x: 1012, endPoint y: 562, distance: 71.8
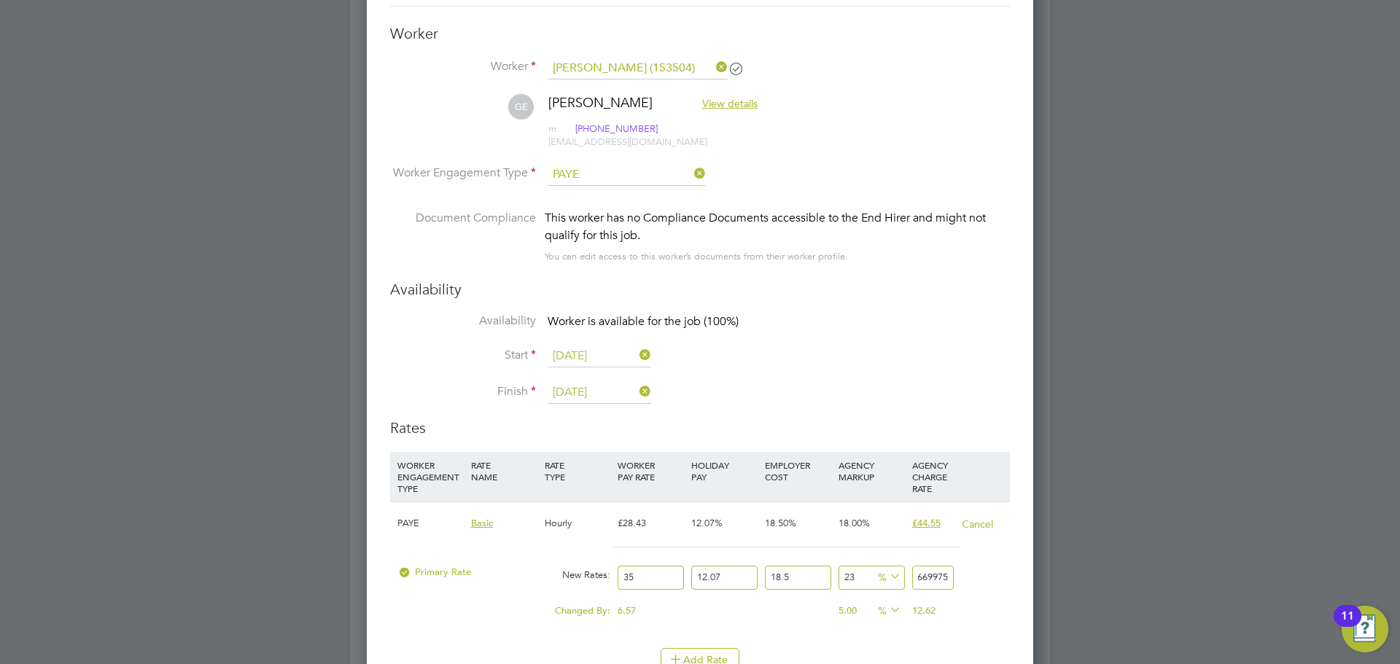
click at [1012, 562] on div "Worker Submission Mandatory Fields Vacancy 1 x Business Lecturer (Inner) Client…" at bounding box center [700, 523] width 666 height 1372
type input "22.996407190395352"
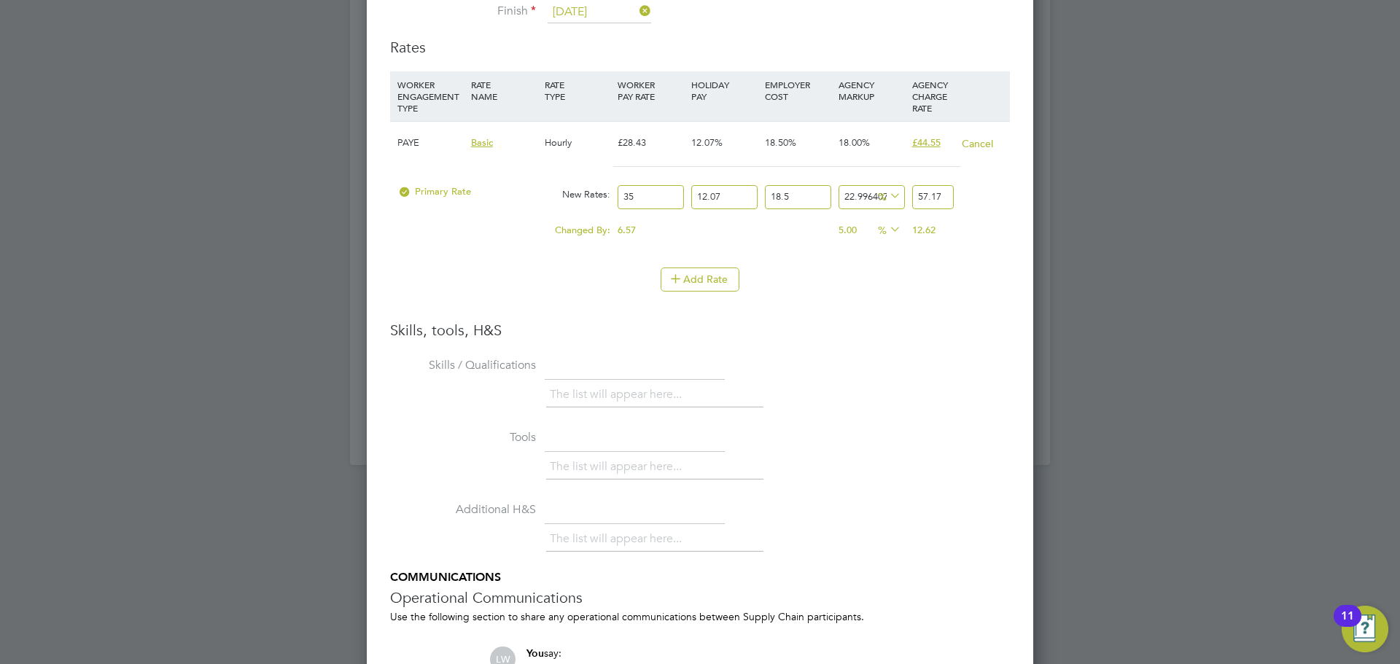
scroll to position [2512, 0]
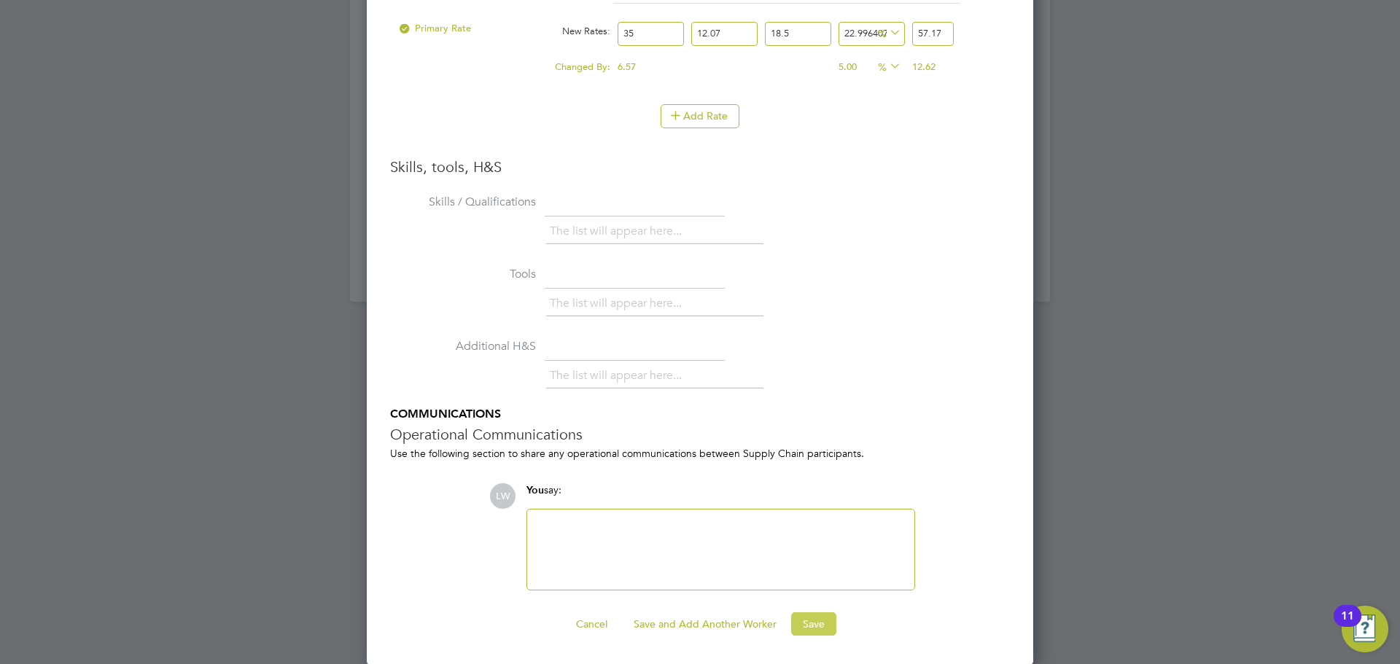
type input "57.17"
click at [806, 623] on button "Save" at bounding box center [813, 623] width 45 height 23
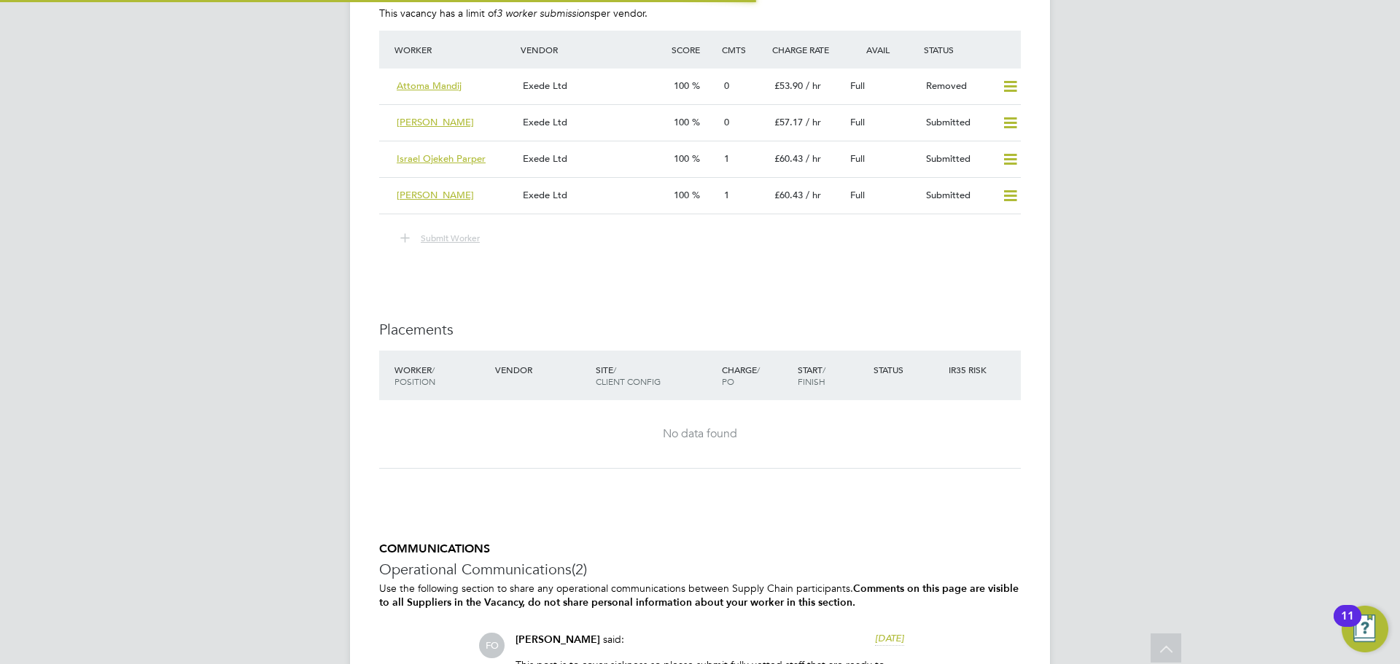
scroll to position [1749, 0]
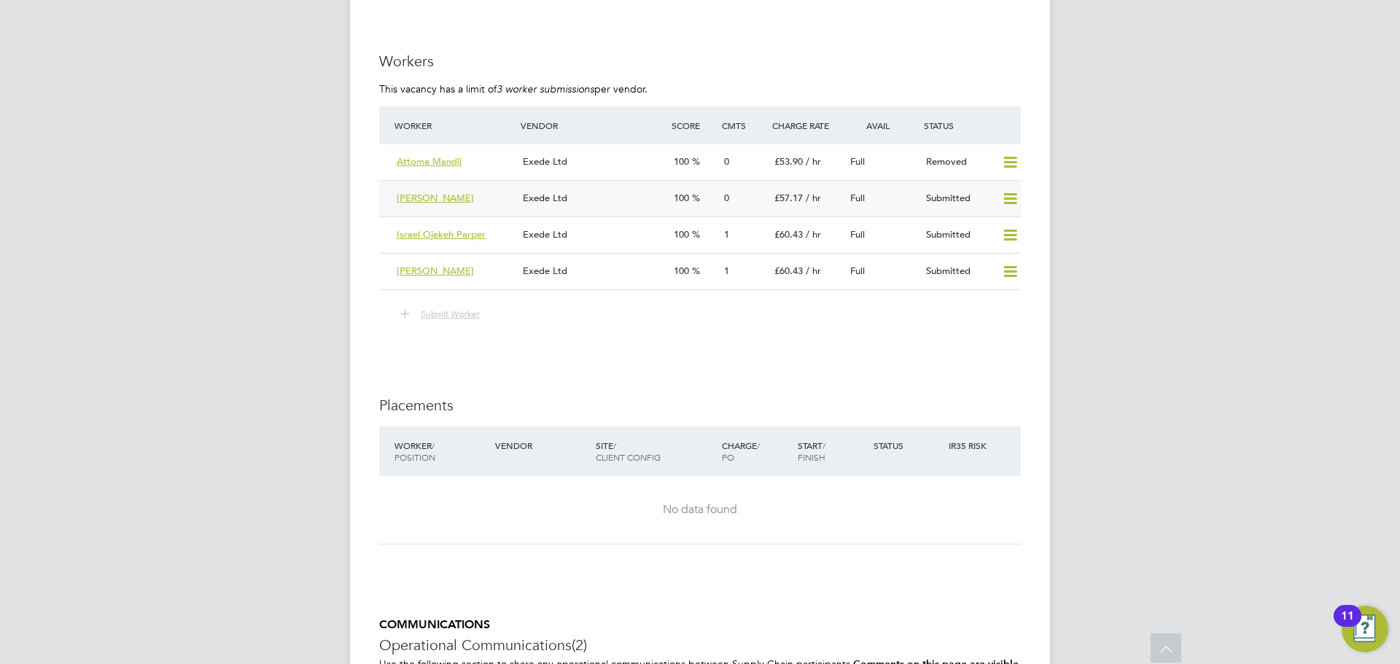
click at [553, 192] on span "Exede Ltd" at bounding box center [545, 198] width 44 height 12
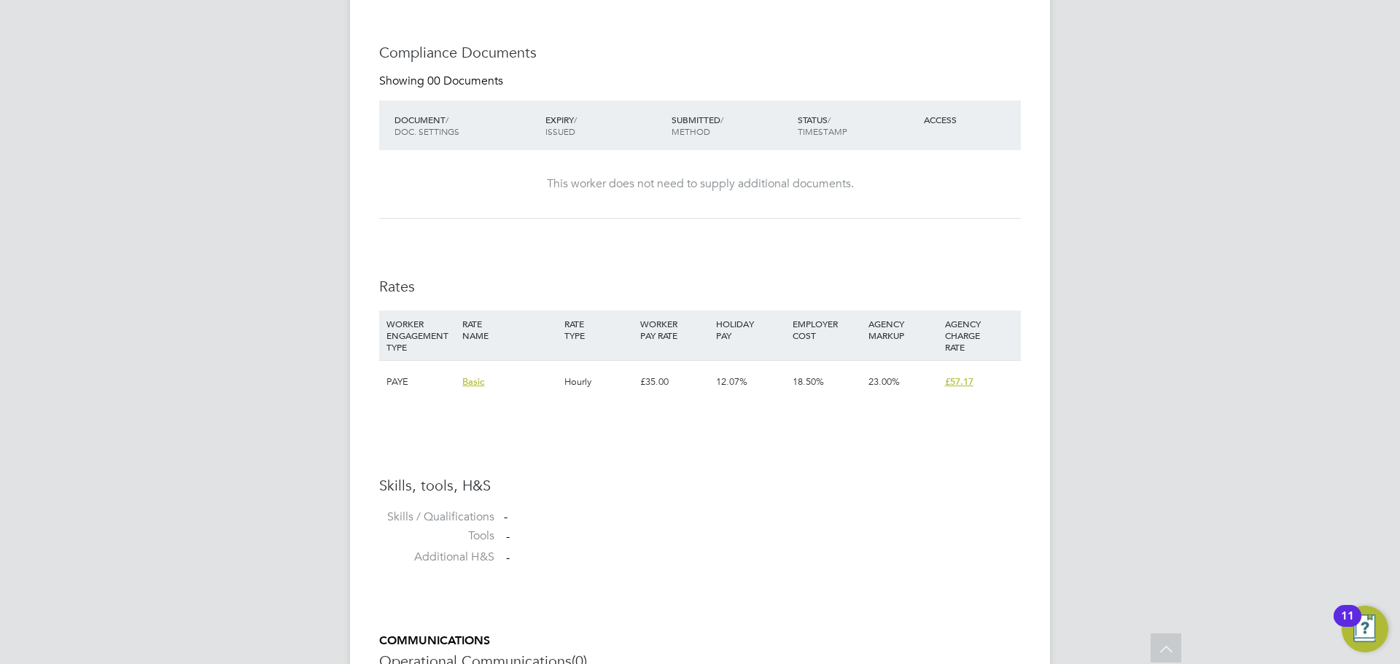
scroll to position [1025, 0]
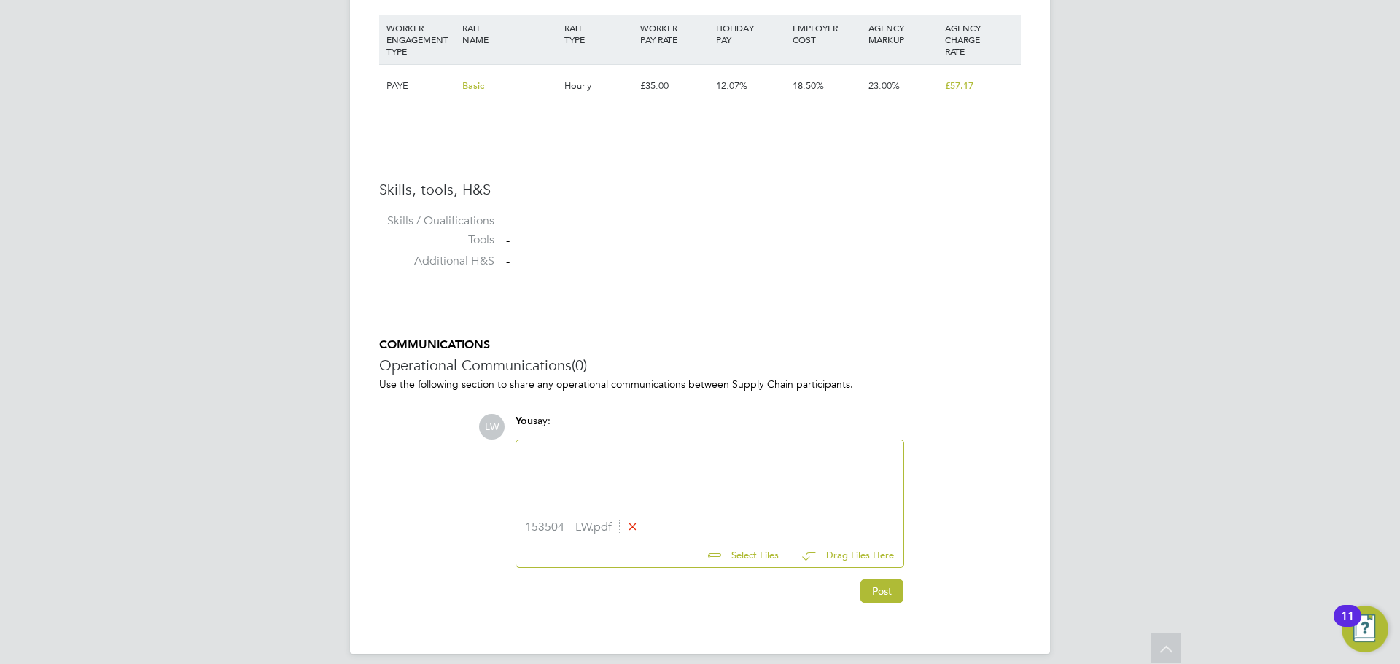
click at [609, 455] on div at bounding box center [710, 480] width 370 height 63
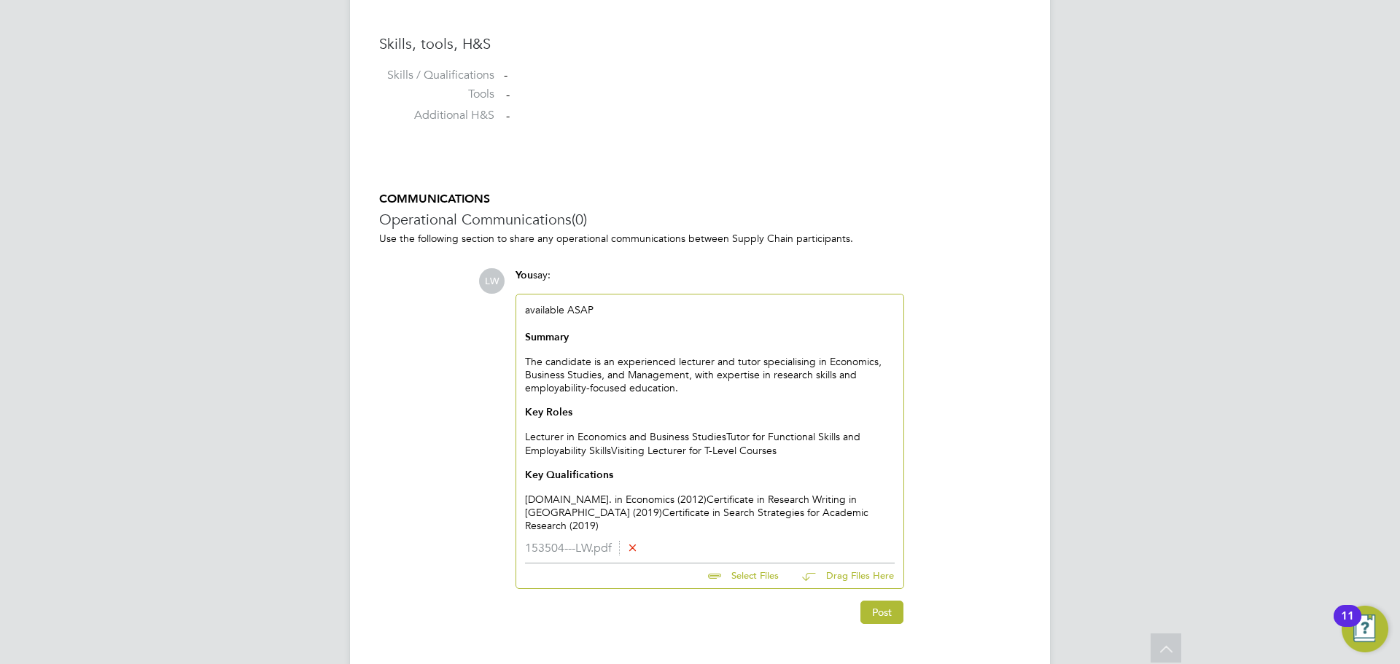
scroll to position [1190, 0]
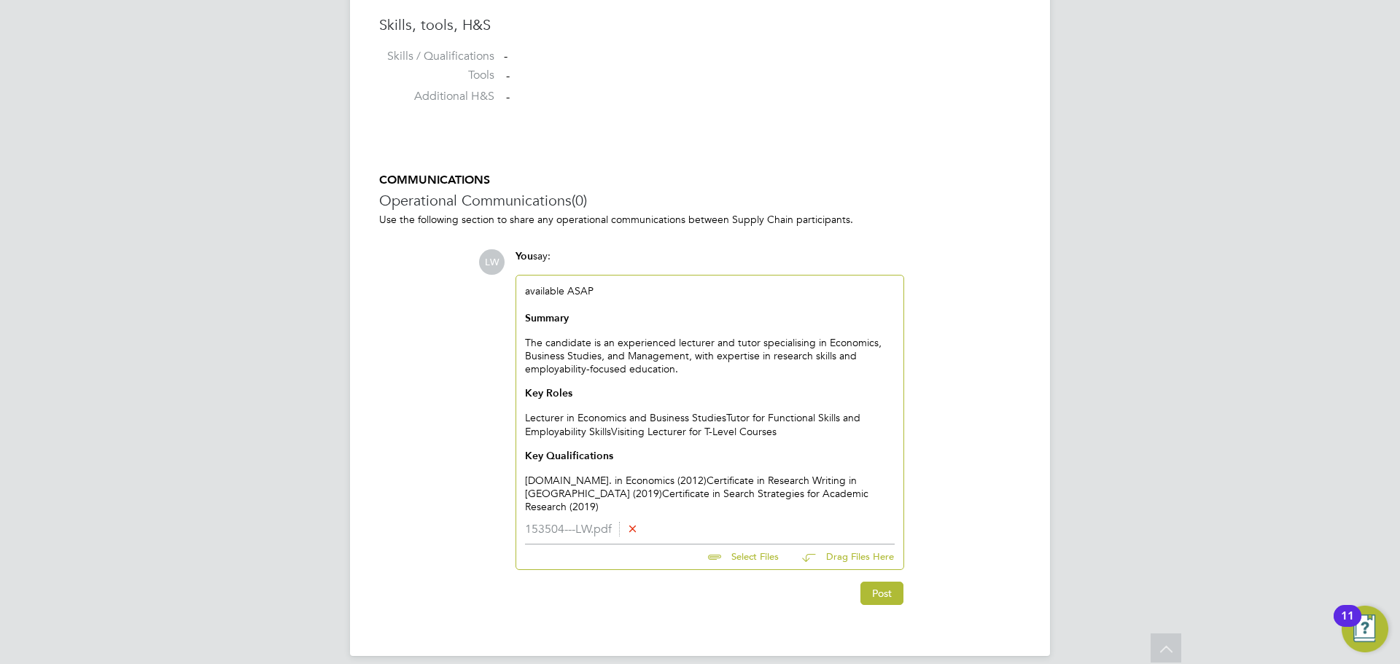
click at [647, 473] on div "Summary The candidate is an experienced lecturer and tutor specialising in Econ…" at bounding box center [710, 412] width 370 height 203
click at [756, 492] on div "Certificate in Research Writing in [GEOGRAPHIC_DATA] (2019) Certificate in Sear…" at bounding box center [710, 500] width 370 height 26
click at [531, 493] on div "Certificate in Research Writing in [GEOGRAPHIC_DATA] (2019)" at bounding box center [710, 493] width 370 height 13
click at [727, 415] on div "Summary The candidate is an experienced lecturer and tutor specialising in Econ…" at bounding box center [710, 399] width 370 height 176
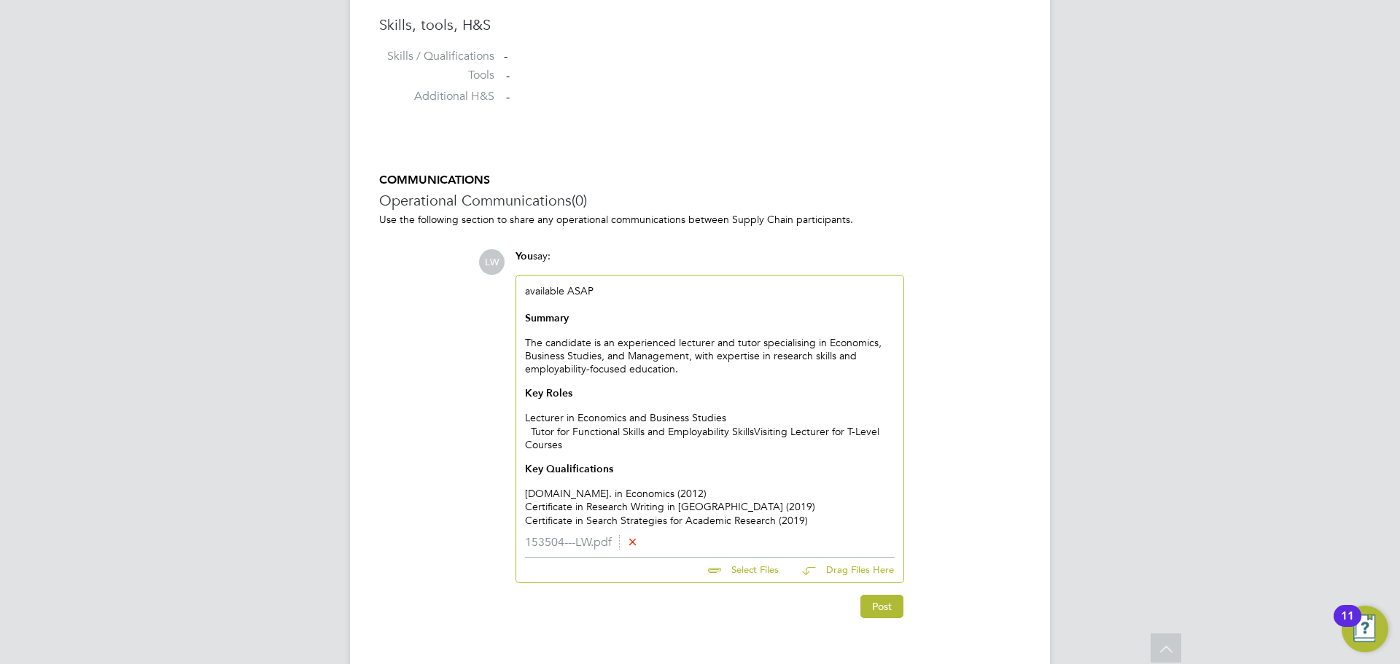
click at [758, 429] on div "Tutor for Functional Skills and Employability Skills Visiting Lecturer for T-Le…" at bounding box center [710, 463] width 370 height 76
click at [530, 426] on div "Tutor for Functional Skills and Employability Skills" at bounding box center [710, 431] width 370 height 13
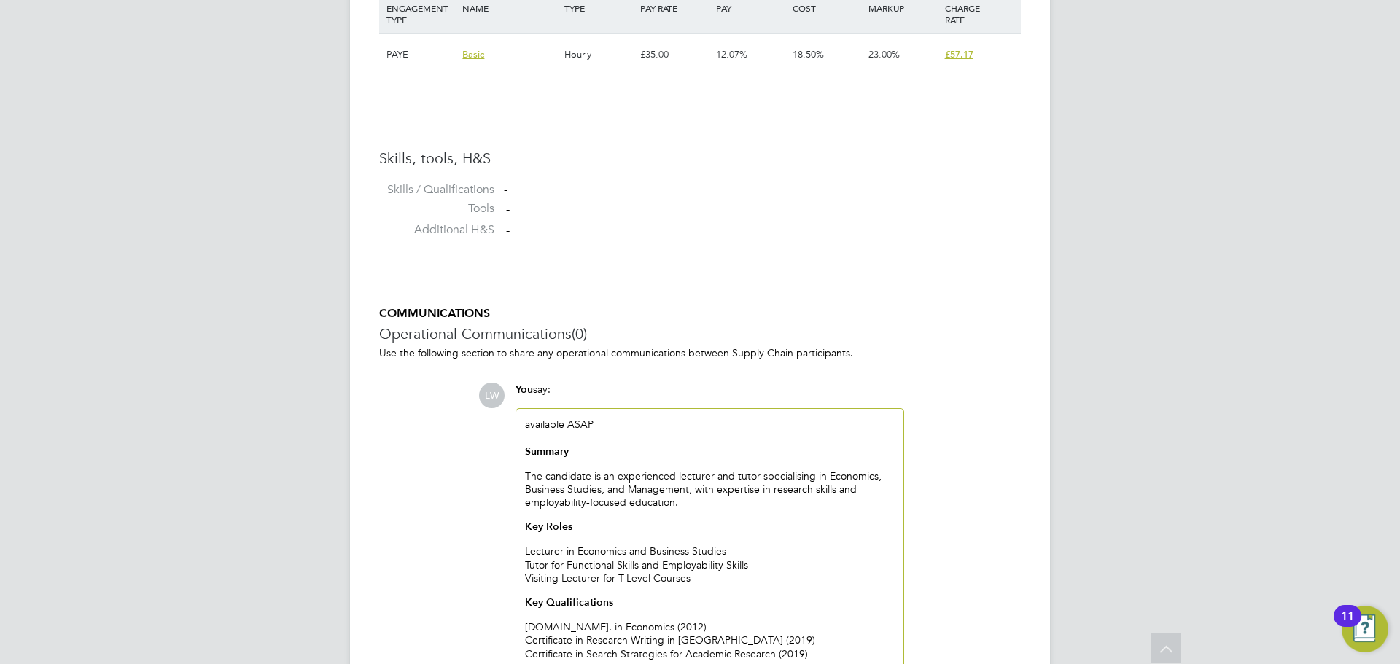
scroll to position [1216, 0]
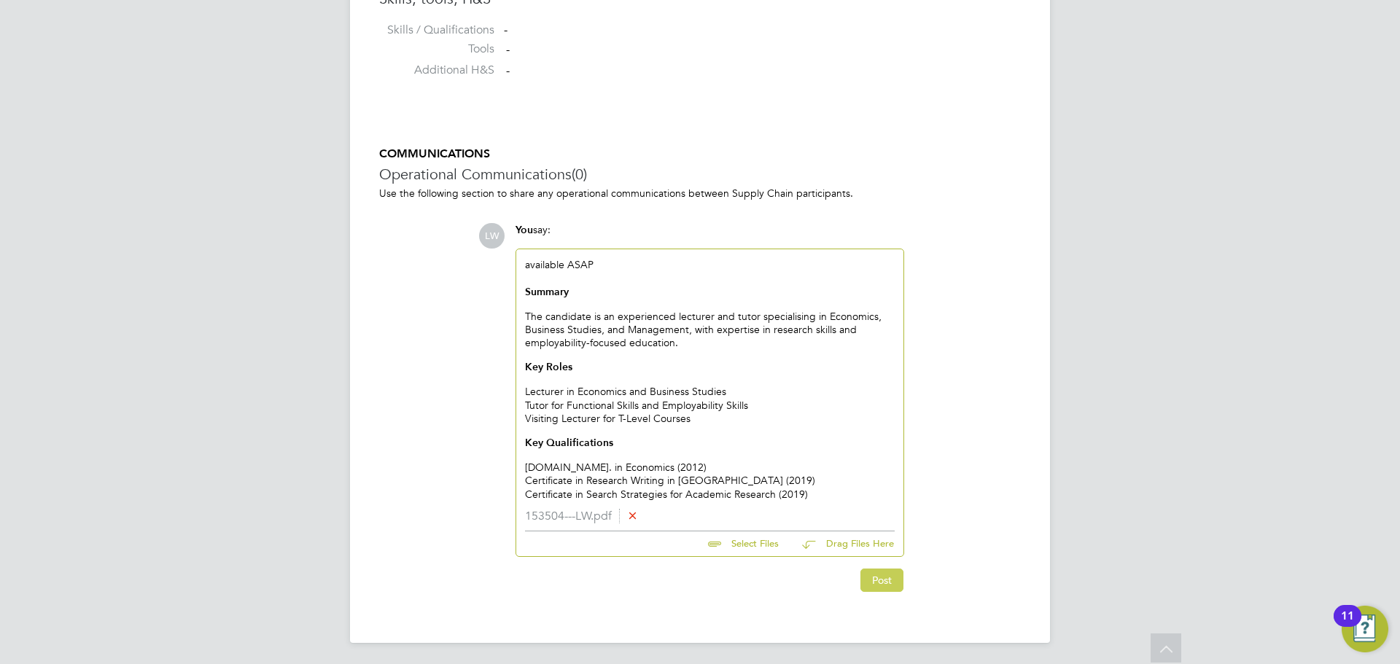
click at [893, 582] on button "Post" at bounding box center [881, 580] width 43 height 23
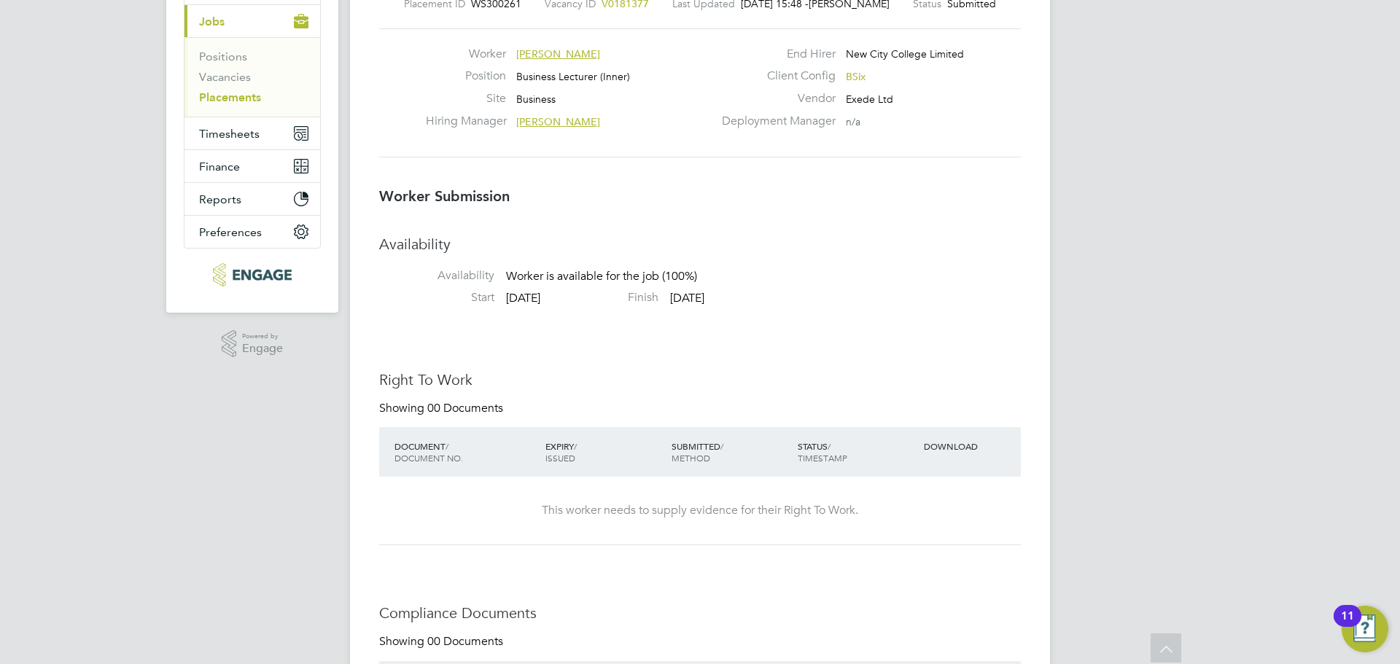
scroll to position [0, 0]
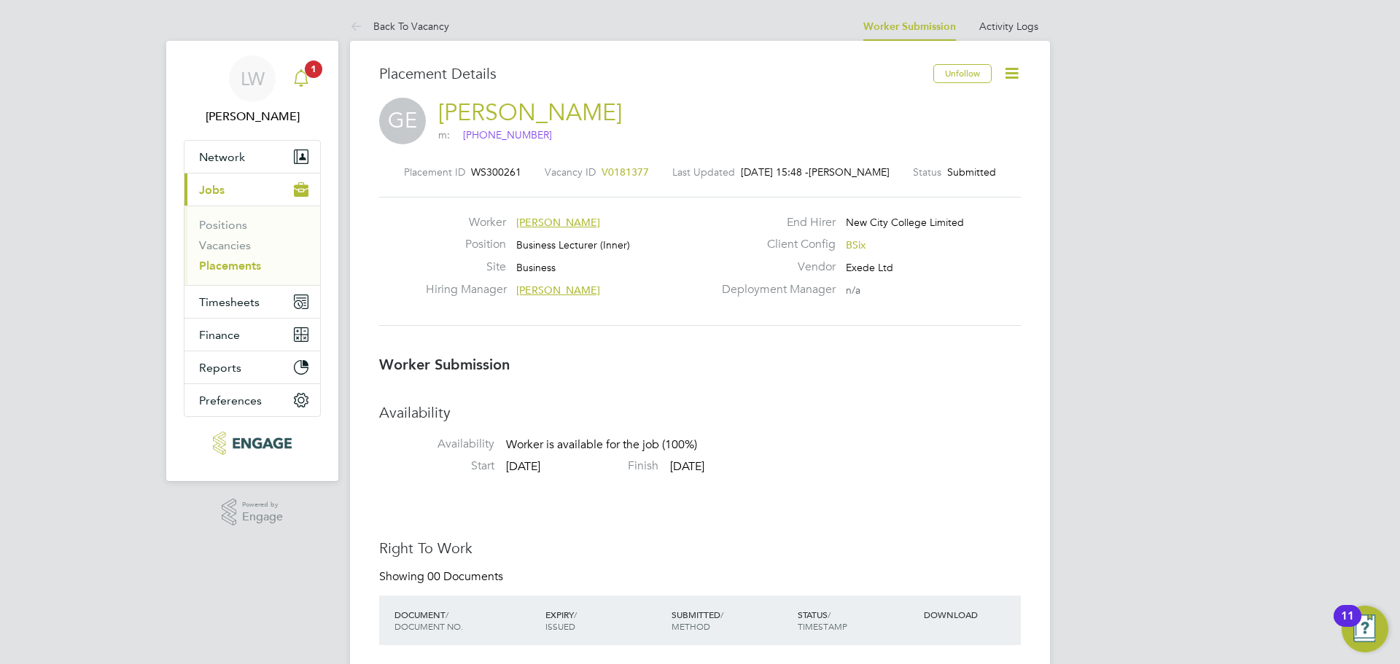
click at [304, 82] on icon "Main navigation" at bounding box center [300, 77] width 17 height 17
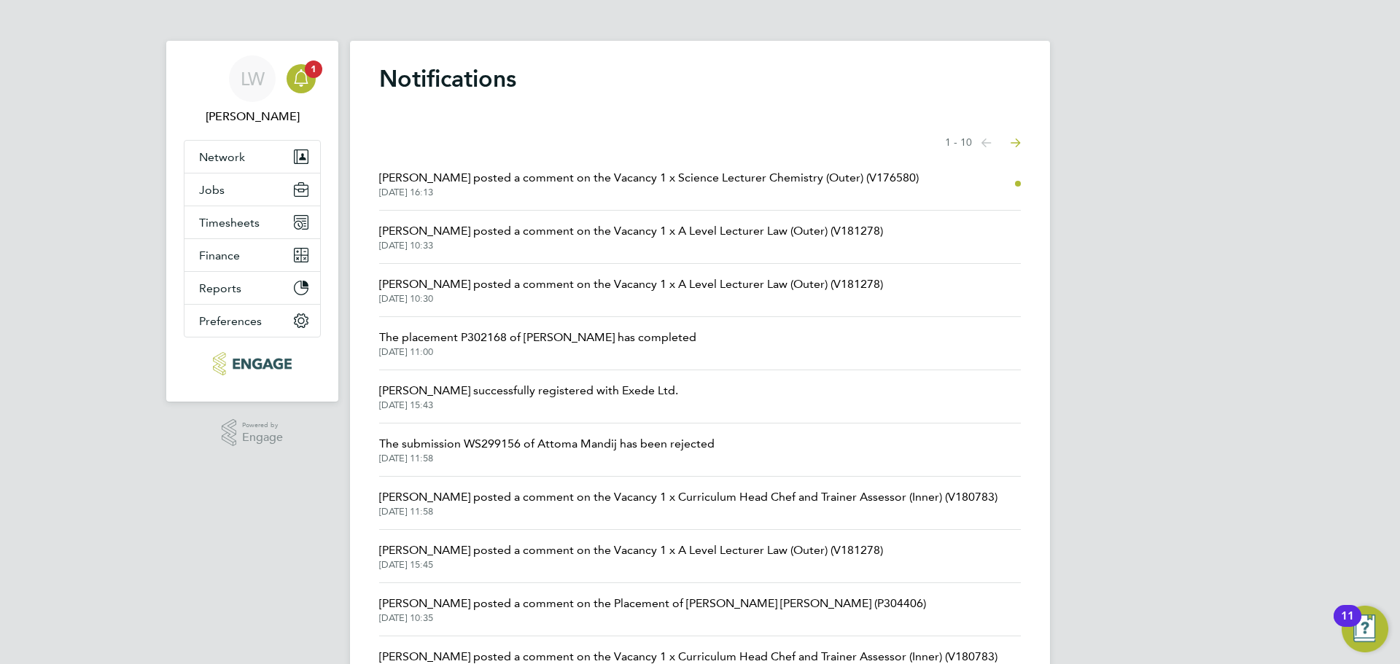
click at [682, 189] on span "[DATE] 16:13" at bounding box center [648, 193] width 539 height 12
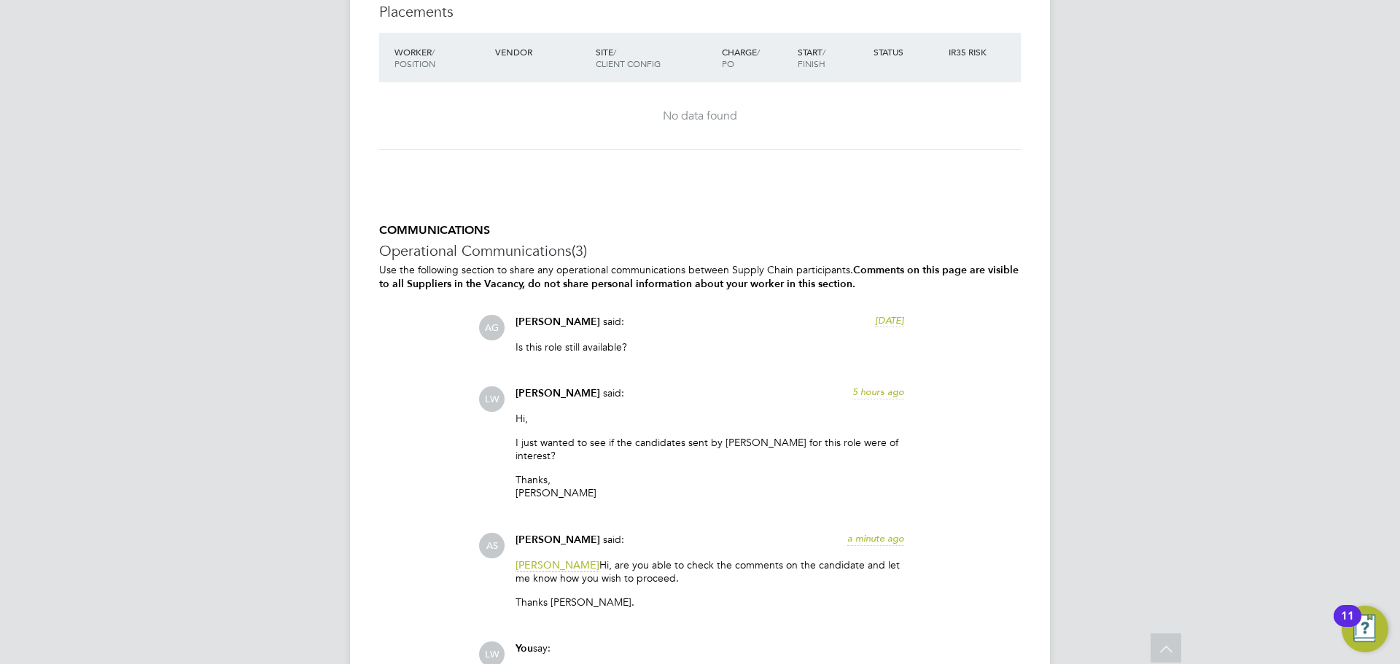
scroll to position [2782, 0]
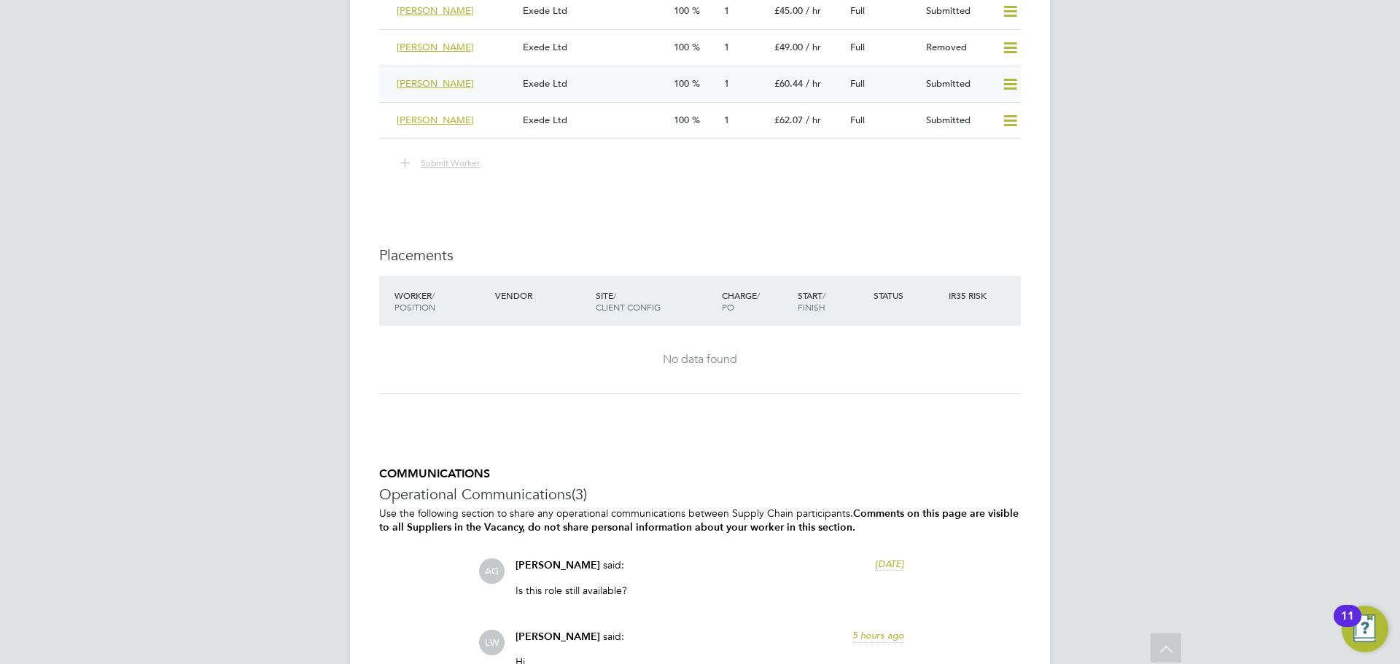
click at [627, 96] on div "Exede Ltd" at bounding box center [592, 84] width 151 height 24
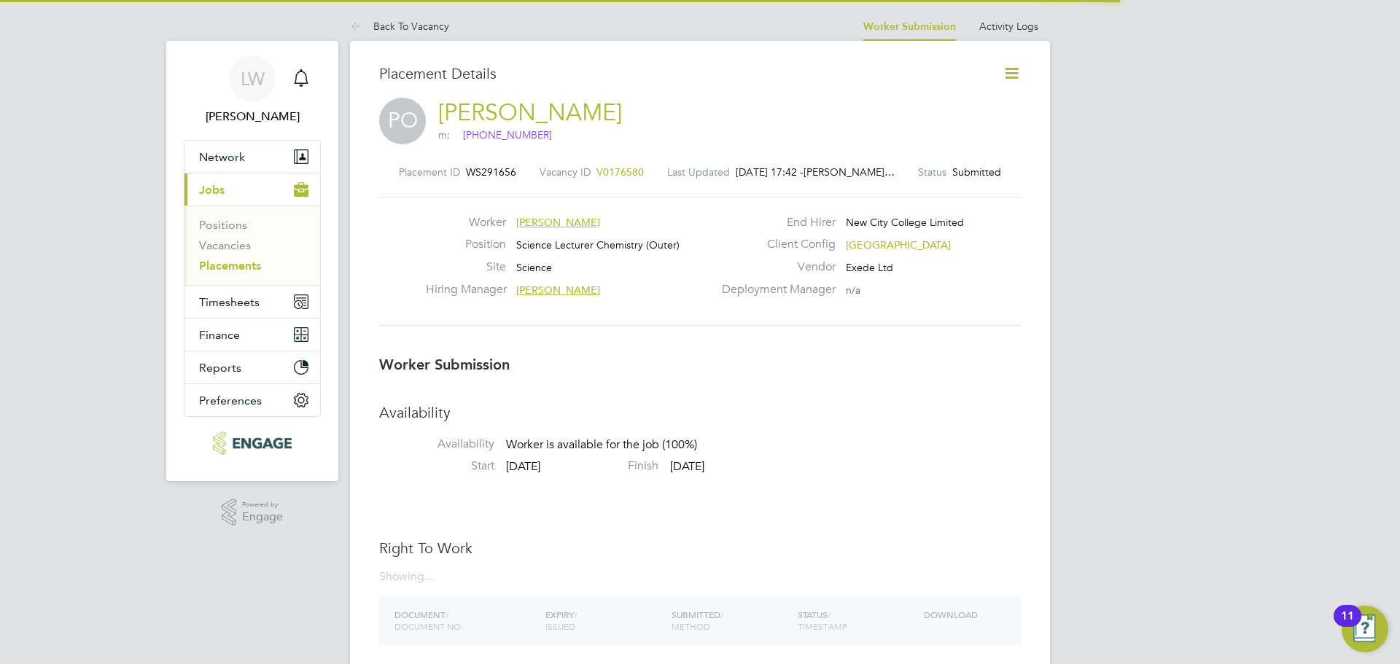
scroll to position [7, 7]
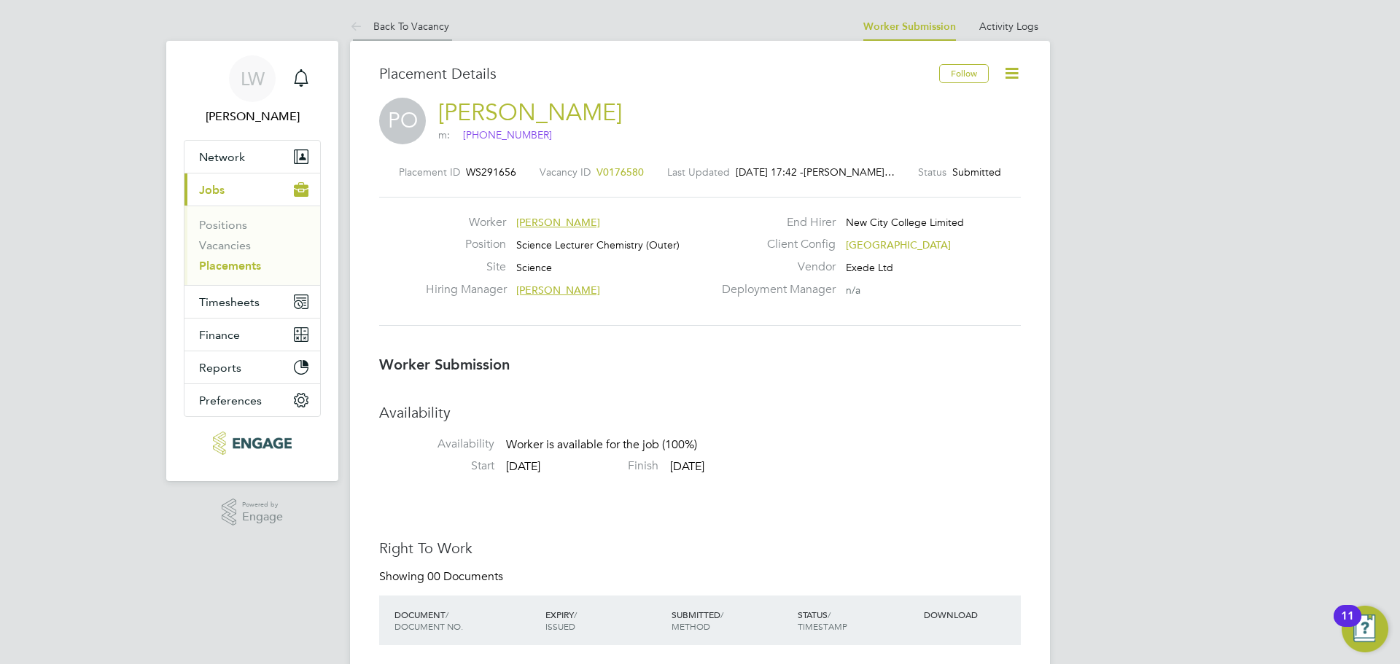
click at [354, 25] on icon at bounding box center [359, 27] width 18 height 18
